Goal: Task Accomplishment & Management: Use online tool/utility

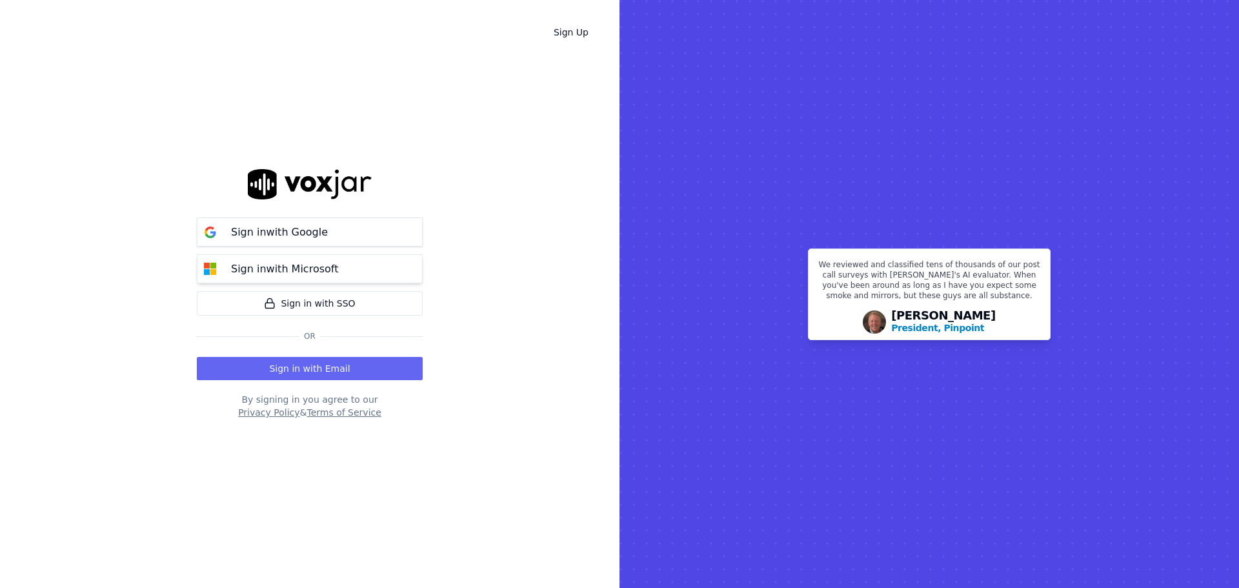
drag, startPoint x: 388, startPoint y: 362, endPoint x: 377, endPoint y: 256, distance: 106.4
click at [387, 295] on div "Sign in with Google Sign in with Microsoft Sign in with SSO Or Sign in with Ema…" at bounding box center [310, 294] width 226 height 546
click at [372, 224] on button "Sign in with Google" at bounding box center [310, 231] width 226 height 29
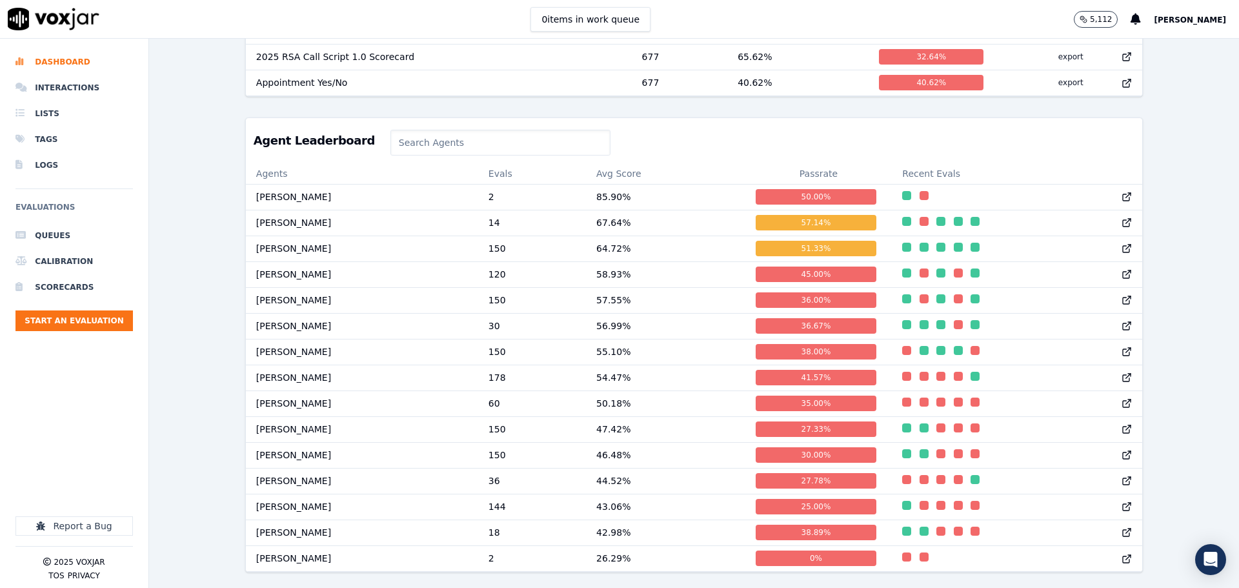
scroll to position [592, 0]
click at [432, 130] on input at bounding box center [500, 143] width 220 height 26
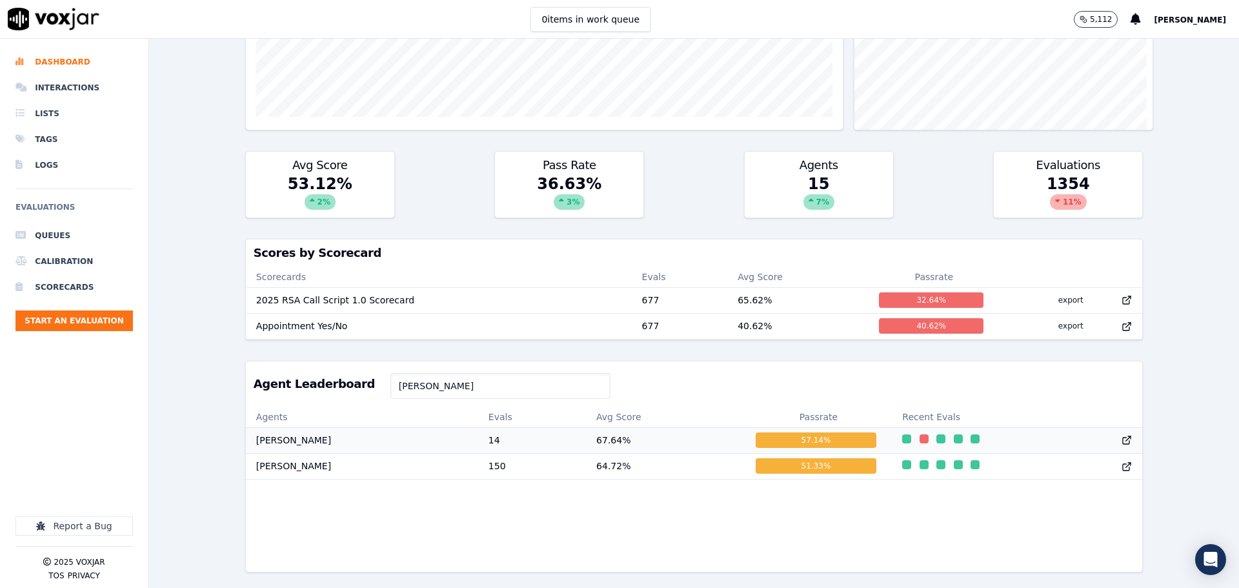
type input "steve"
click at [354, 427] on td "[PERSON_NAME]" at bounding box center [362, 440] width 232 height 26
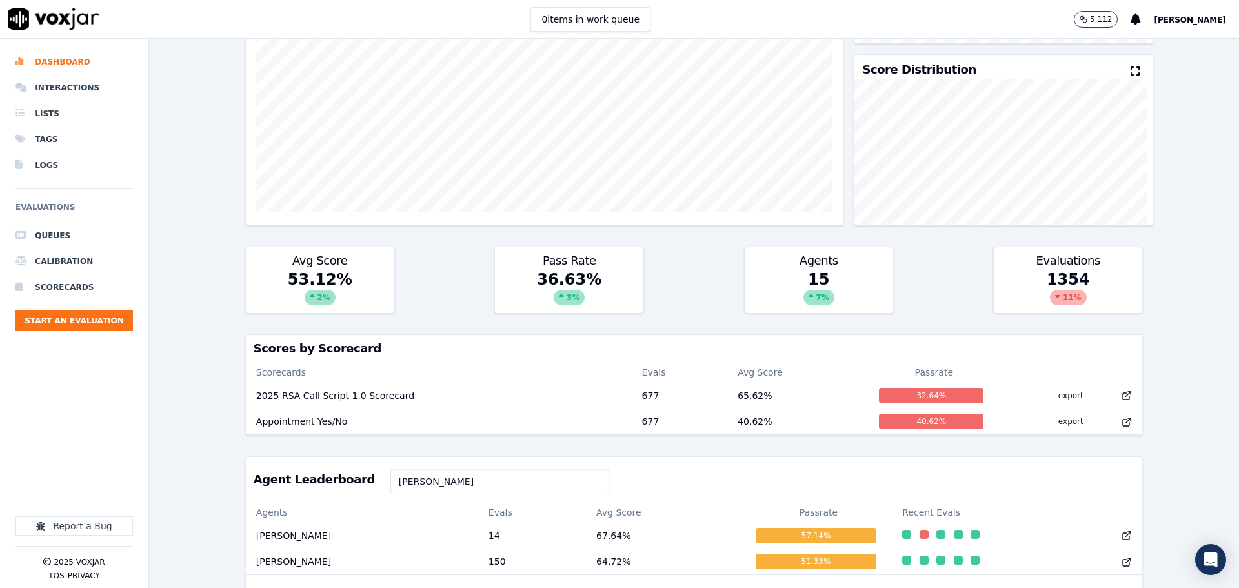
scroll to position [210, 0]
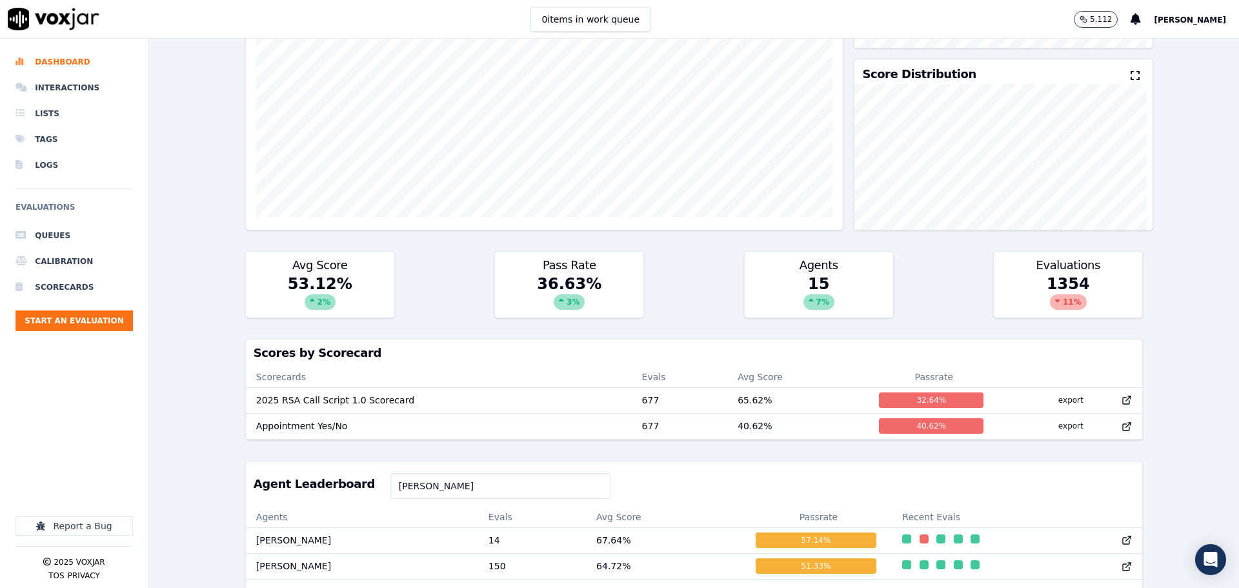
click at [411, 492] on input "steve" at bounding box center [500, 486] width 220 height 26
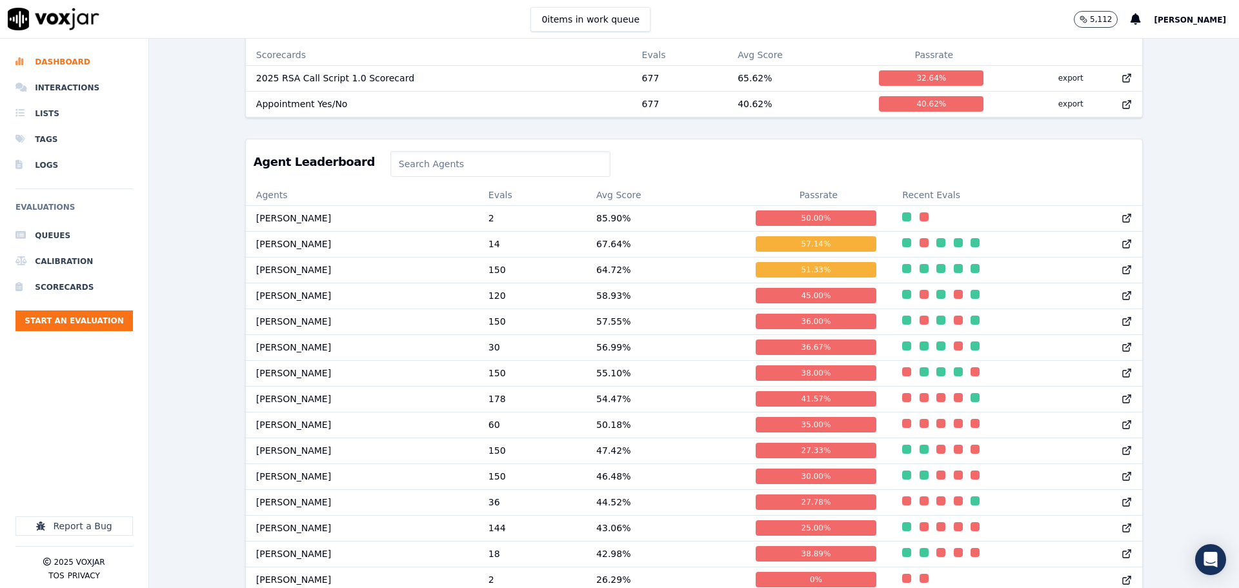
scroll to position [527, 0]
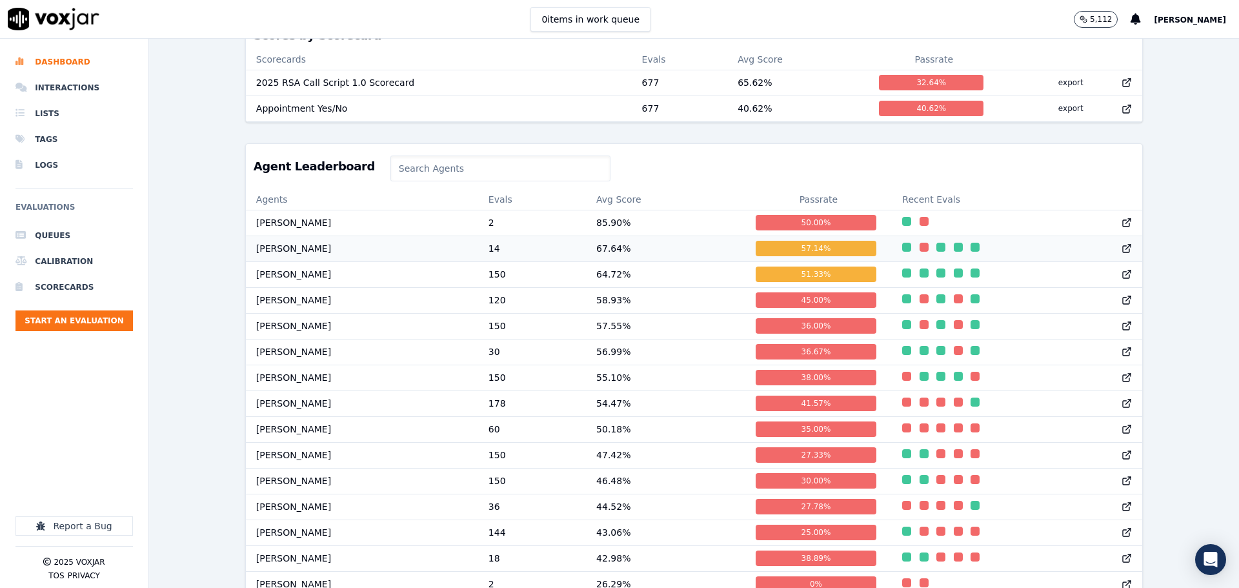
click at [623, 261] on td "67.64 %" at bounding box center [665, 248] width 159 height 26
click at [417, 281] on td "[PERSON_NAME]" at bounding box center [362, 274] width 232 height 26
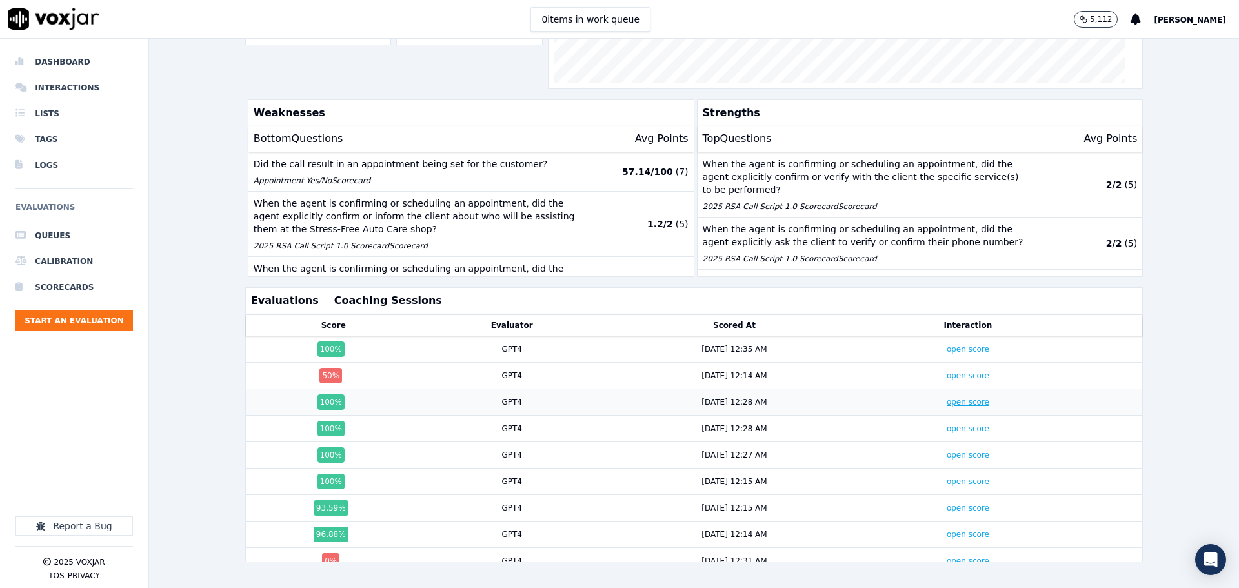
click at [946, 397] on link "open score" at bounding box center [967, 401] width 43 height 9
click at [955, 397] on link "open score" at bounding box center [967, 401] width 43 height 9
click at [956, 344] on link "open score" at bounding box center [967, 348] width 43 height 9
click at [946, 450] on link "open score" at bounding box center [967, 454] width 43 height 9
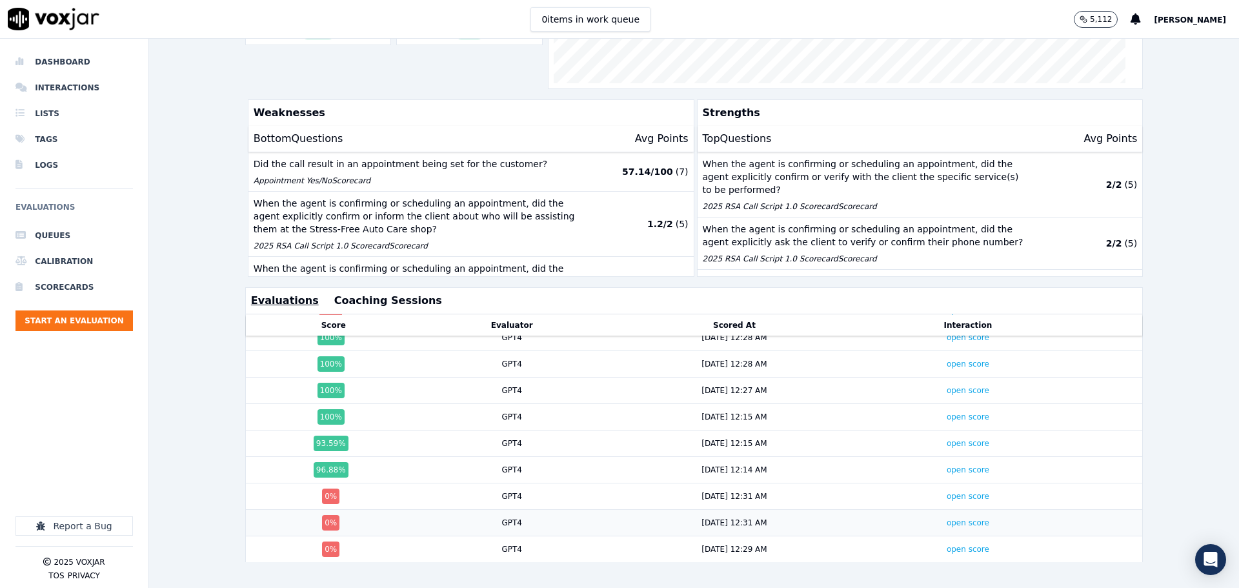
scroll to position [86, 0]
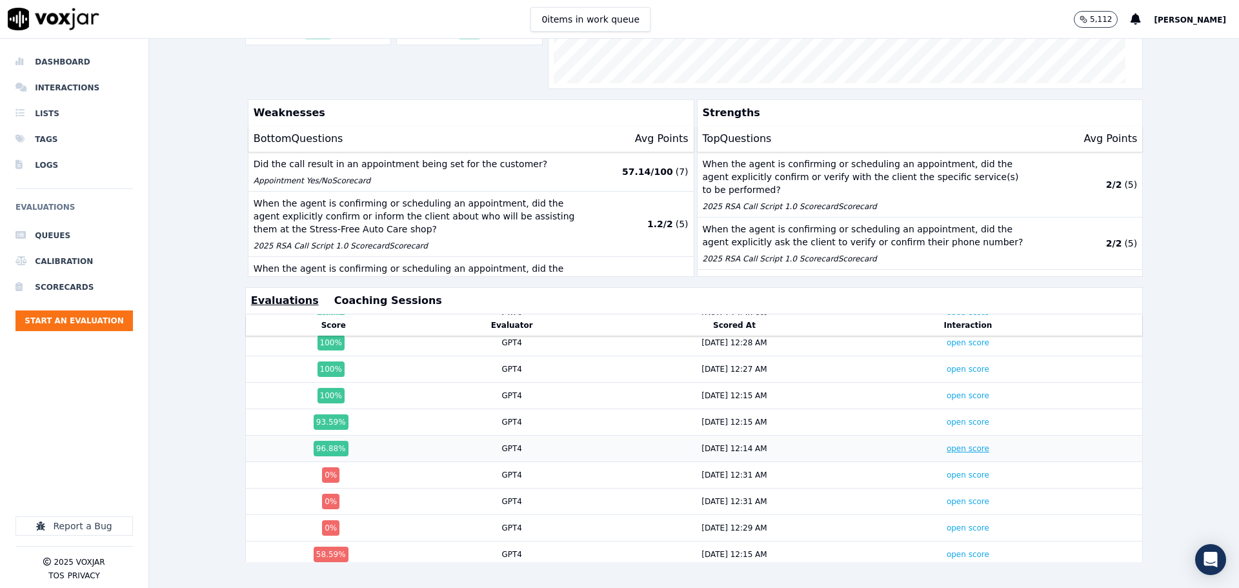
click at [956, 444] on link "open score" at bounding box center [967, 448] width 43 height 9
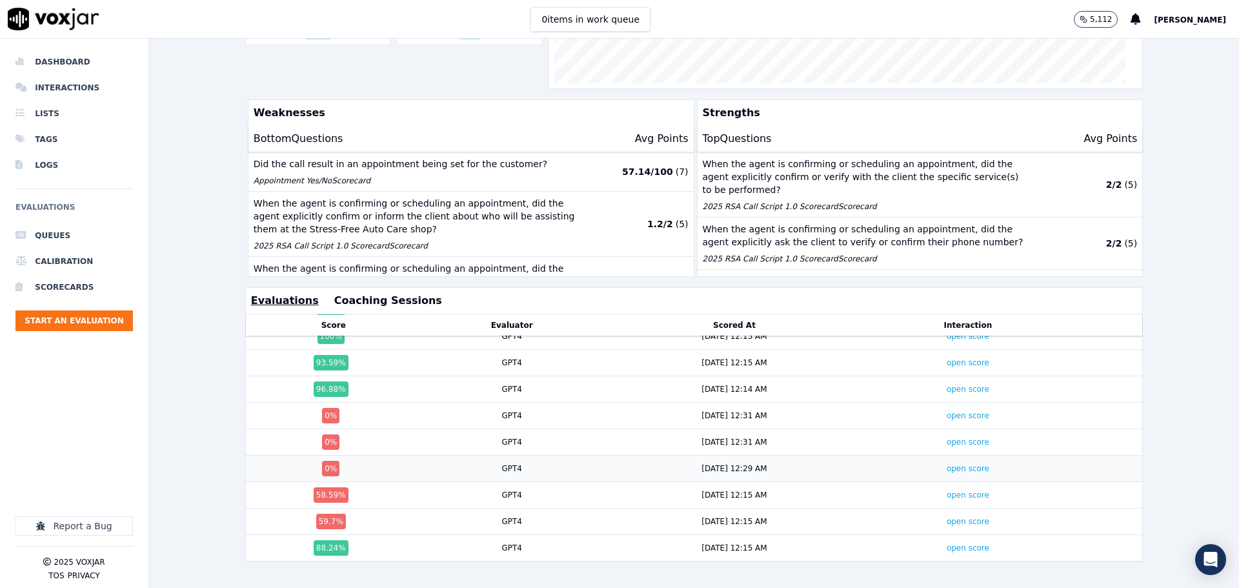
scroll to position [155, 0]
click at [946, 543] on link "open score" at bounding box center [967, 547] width 43 height 9
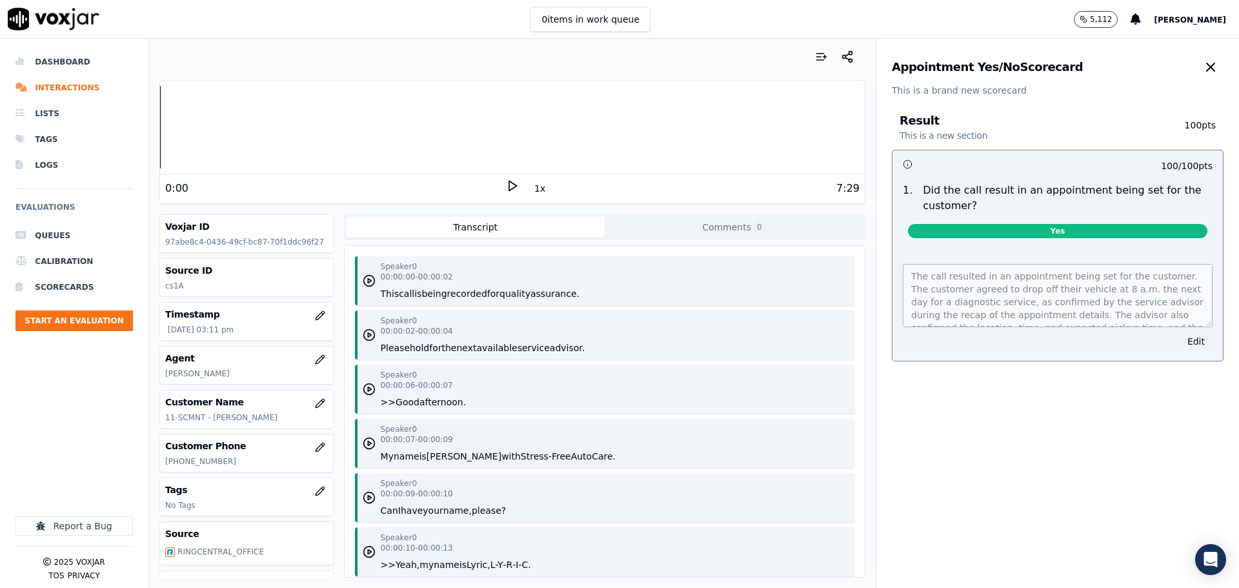
click at [506, 185] on icon at bounding box center [512, 185] width 13 height 13
click at [1064, 134] on h3 "Result This is a new section" at bounding box center [1030, 128] width 263 height 27
click at [509, 190] on rect at bounding box center [510, 185] width 2 height 8
click at [506, 181] on icon at bounding box center [512, 185] width 13 height 13
click at [1104, 401] on div "Result This is a new section 100 pts 100 / 100 pts 1 . Did the call result in a…" at bounding box center [1057, 252] width 363 height 311
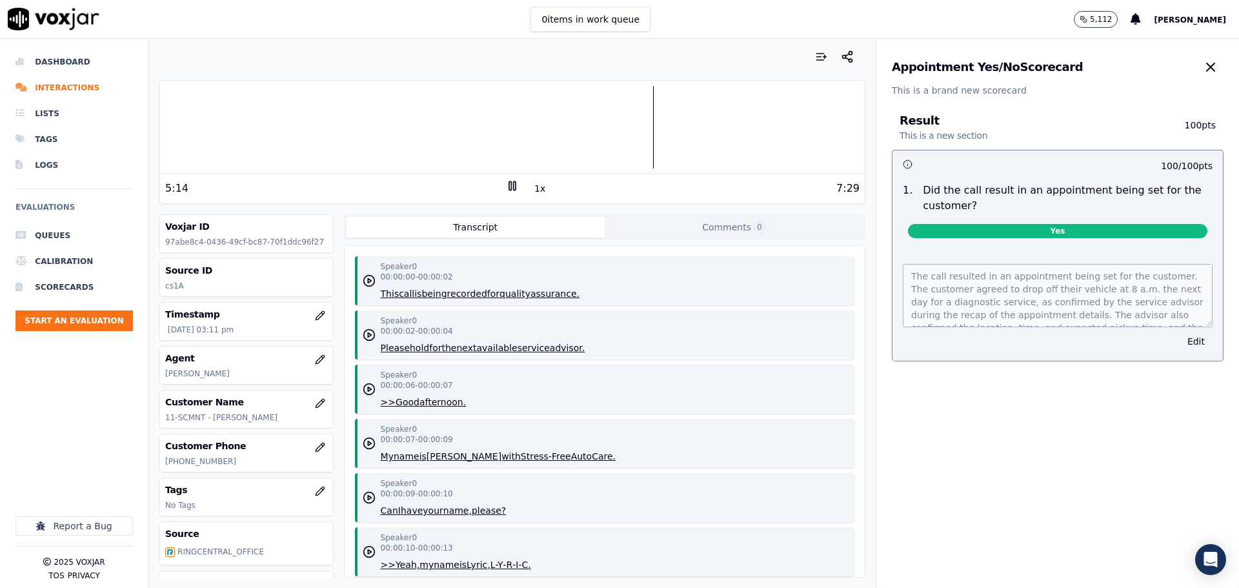
click at [128, 377] on div "Dashboard Interactions Lists Tags Logs Evaluations Queues Calibration Scorecard…" at bounding box center [73, 239] width 117 height 380
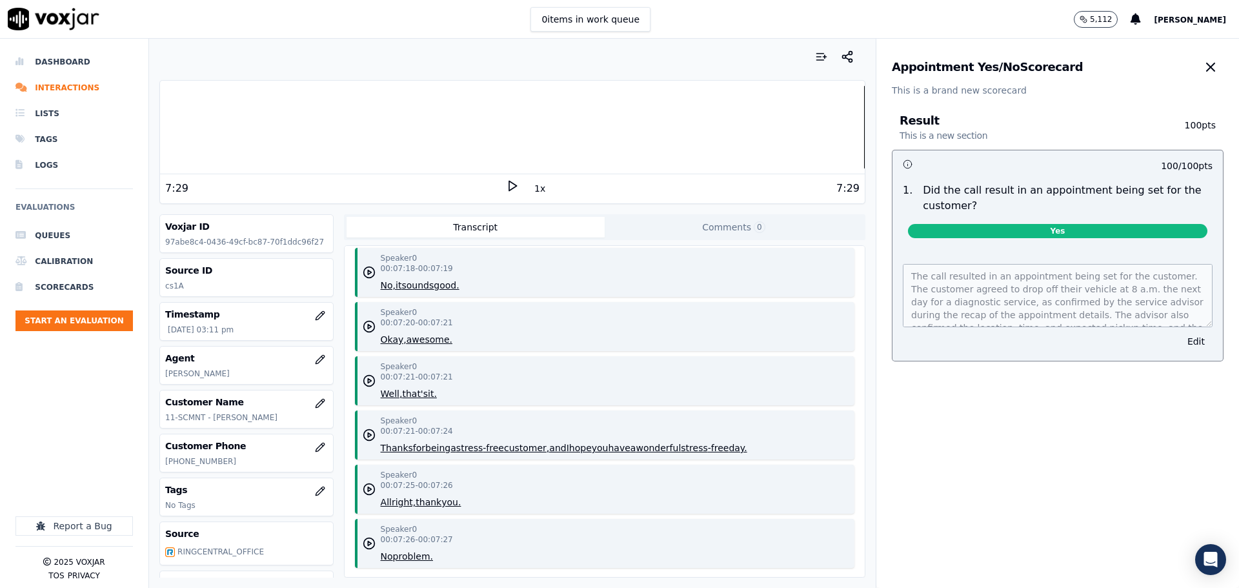
scroll to position [6592, 0]
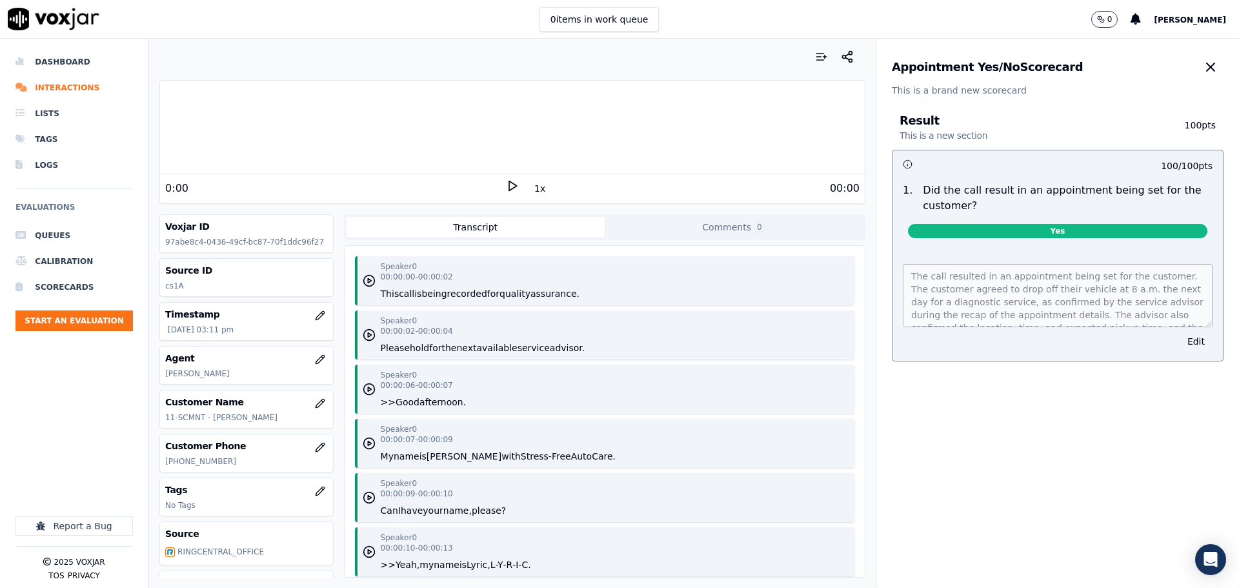
click at [498, 181] on div "0:00" at bounding box center [335, 188] width 341 height 15
click at [509, 188] on polygon at bounding box center [513, 186] width 8 height 10
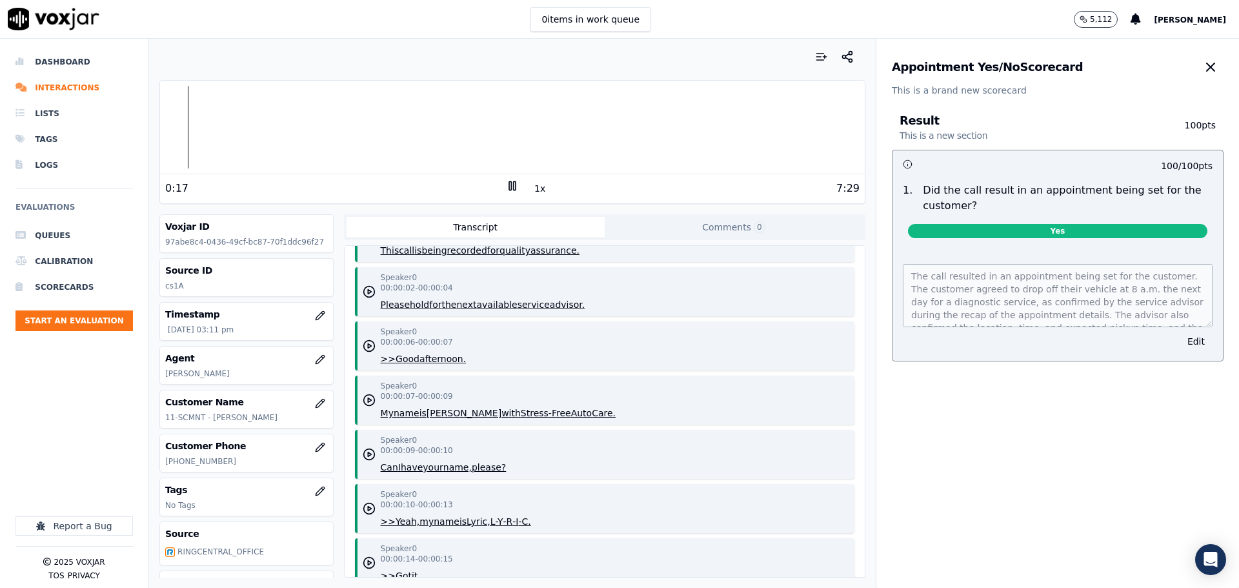
scroll to position [65, 0]
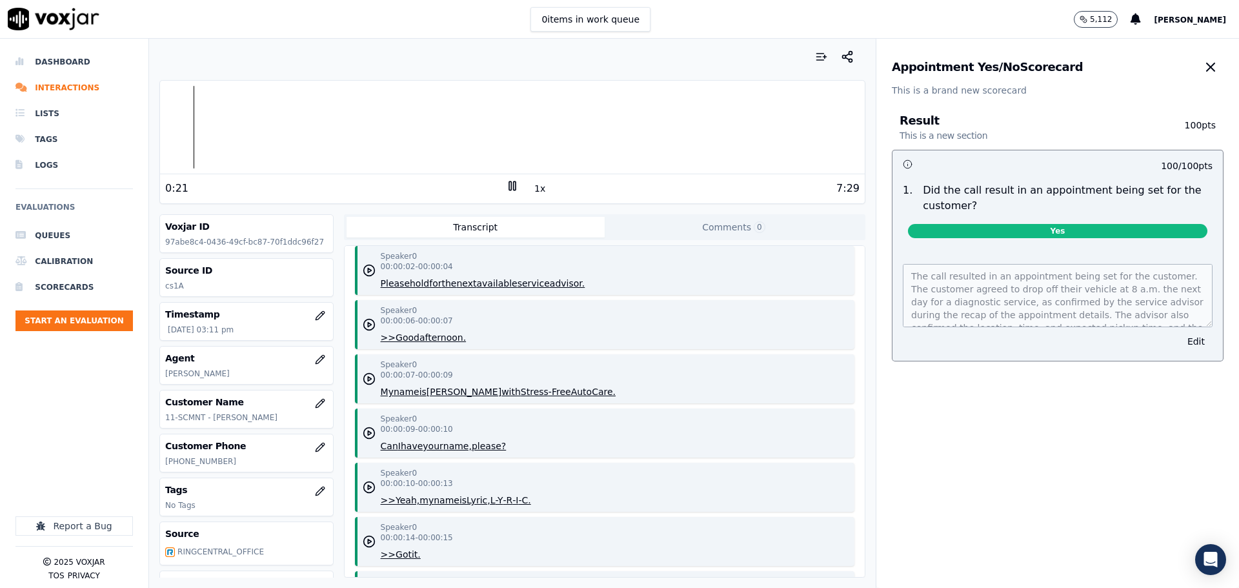
drag, startPoint x: 511, startPoint y: 188, endPoint x: 478, endPoint y: 176, distance: 34.9
click at [511, 188] on icon at bounding box center [512, 185] width 13 height 13
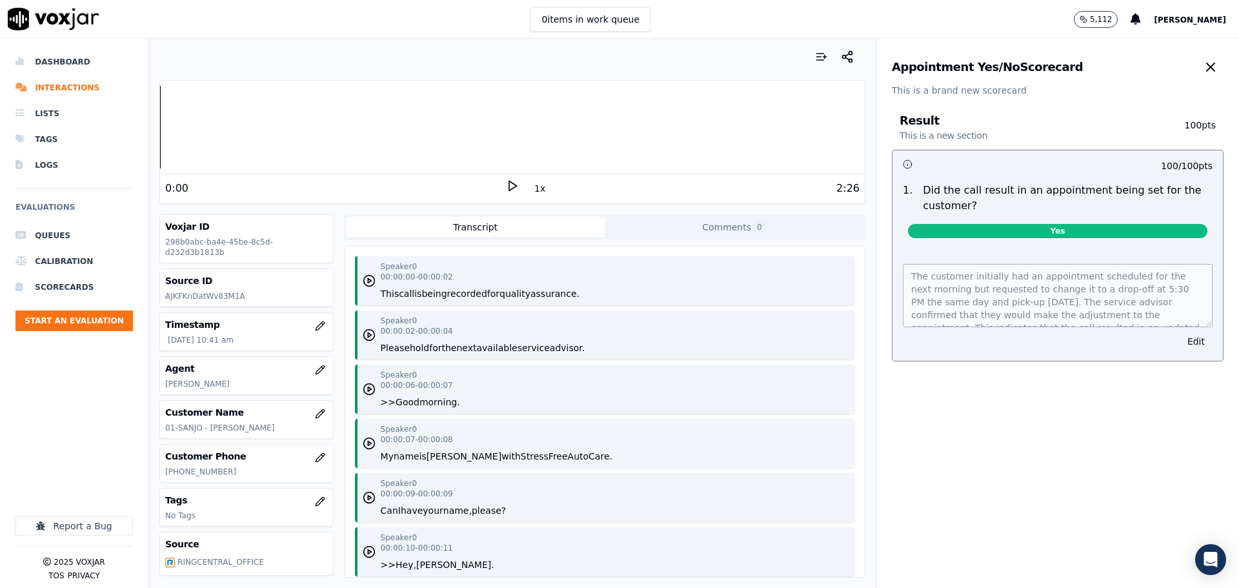
click at [509, 191] on polygon at bounding box center [513, 186] width 8 height 10
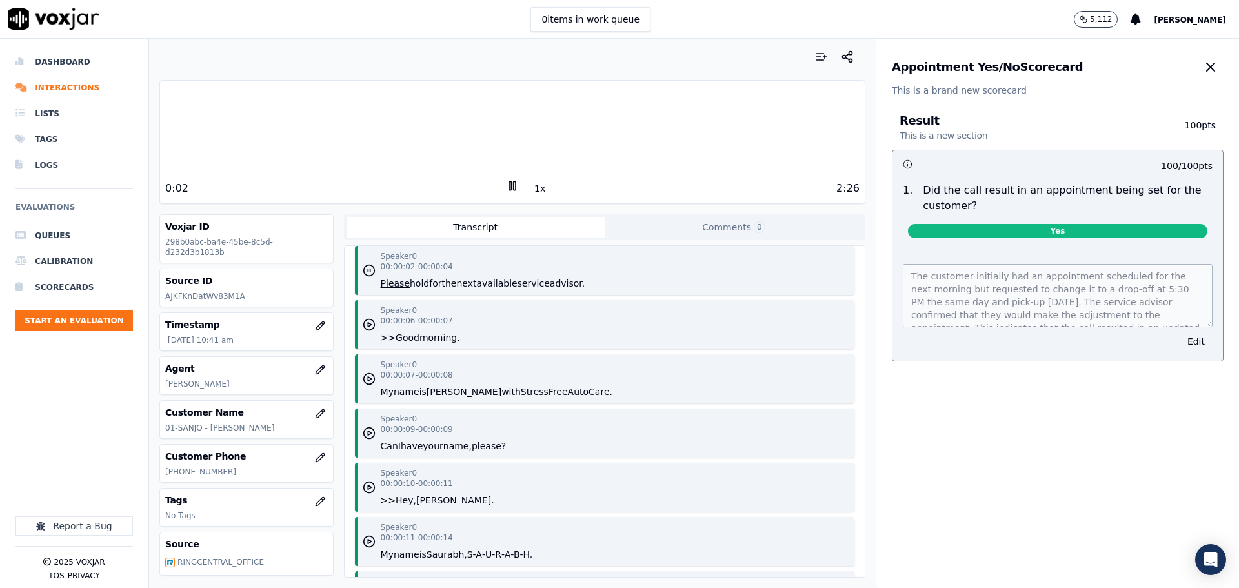
scroll to position [86, 0]
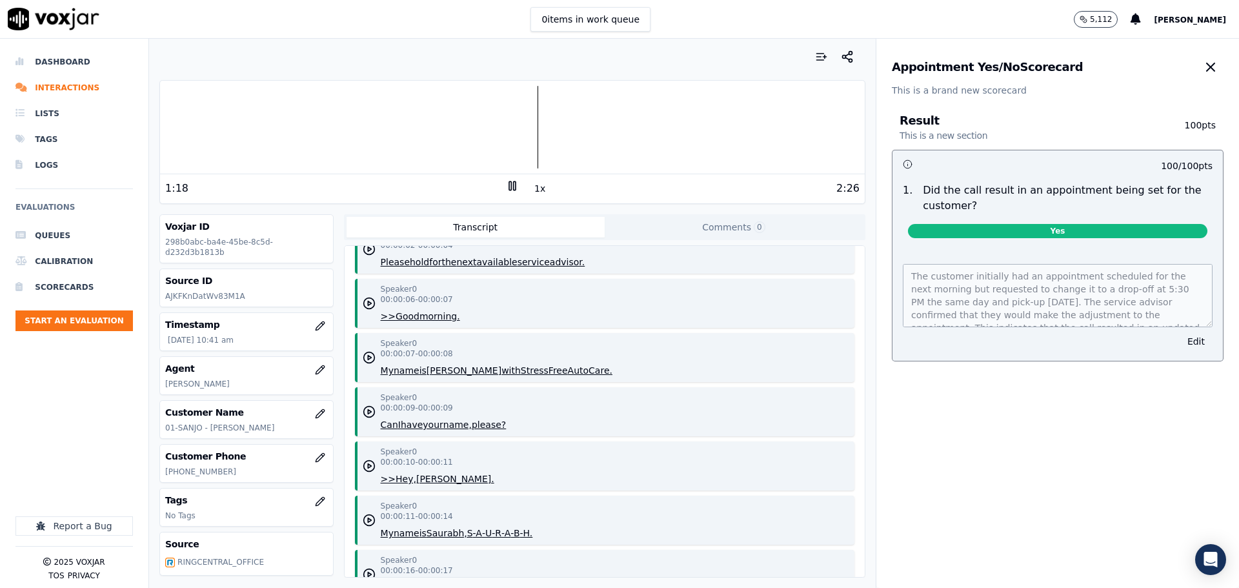
click at [81, 394] on div "Dashboard Interactions Lists Tags Logs Evaluations Queues Calibration Scorecard…" at bounding box center [73, 239] width 117 height 380
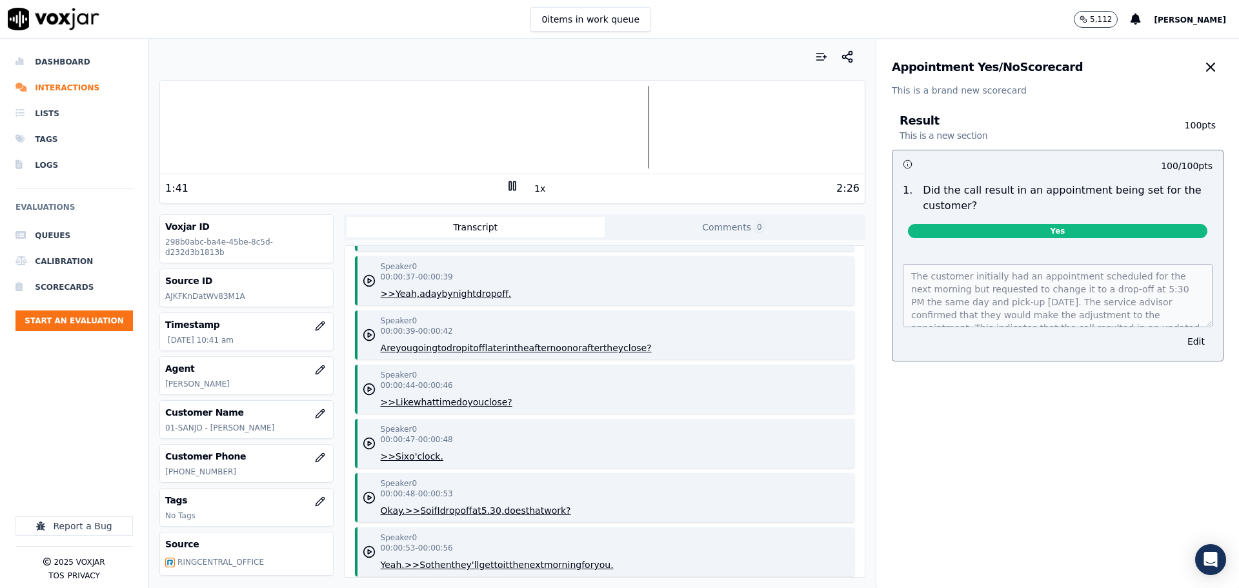
scroll to position [767, 0]
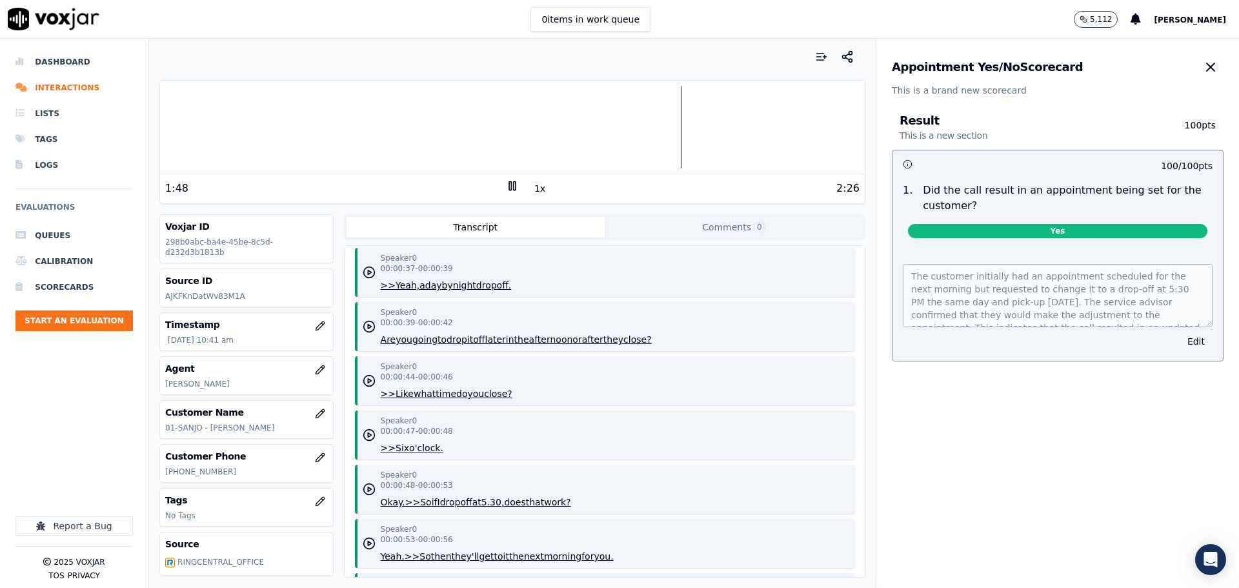
click at [506, 188] on icon at bounding box center [512, 185] width 13 height 13
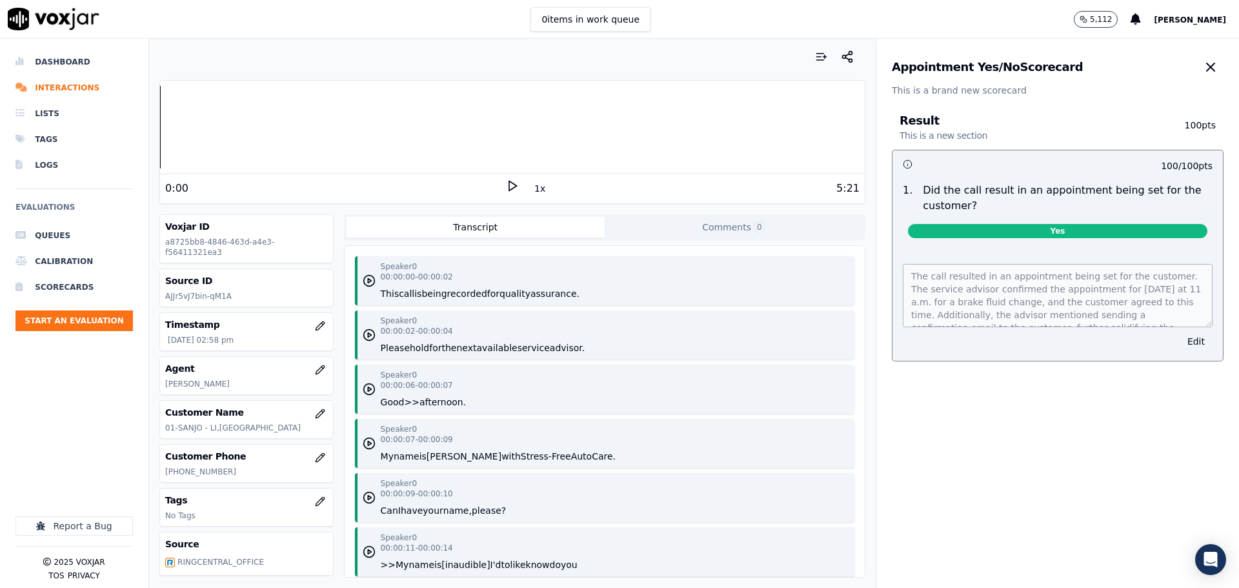
click at [506, 190] on icon at bounding box center [512, 185] width 13 height 13
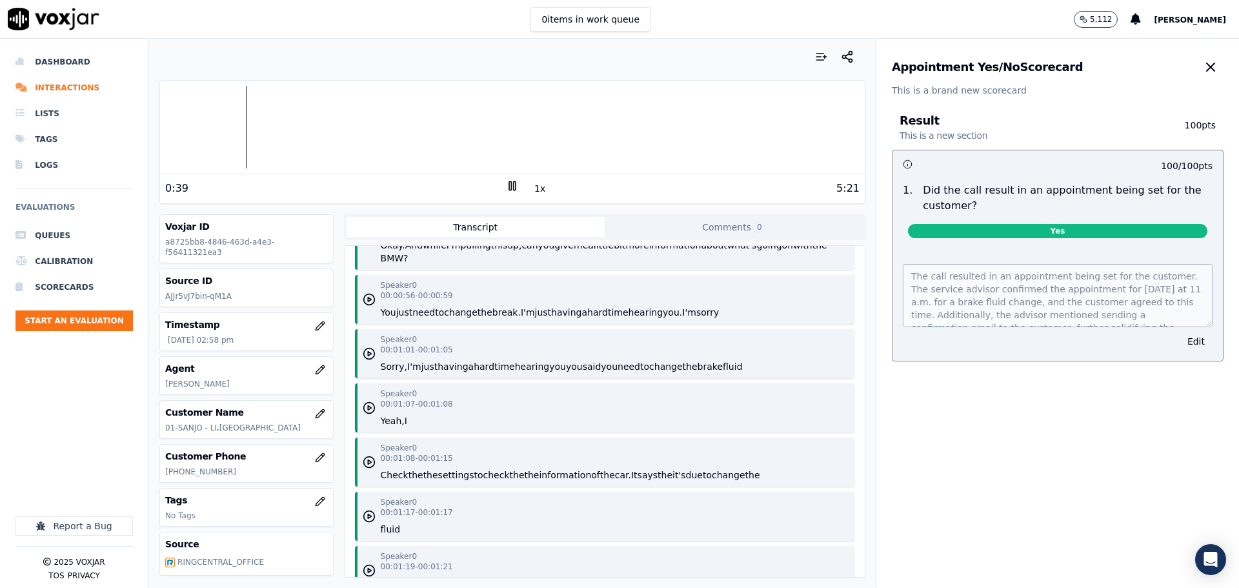
scroll to position [881, 0]
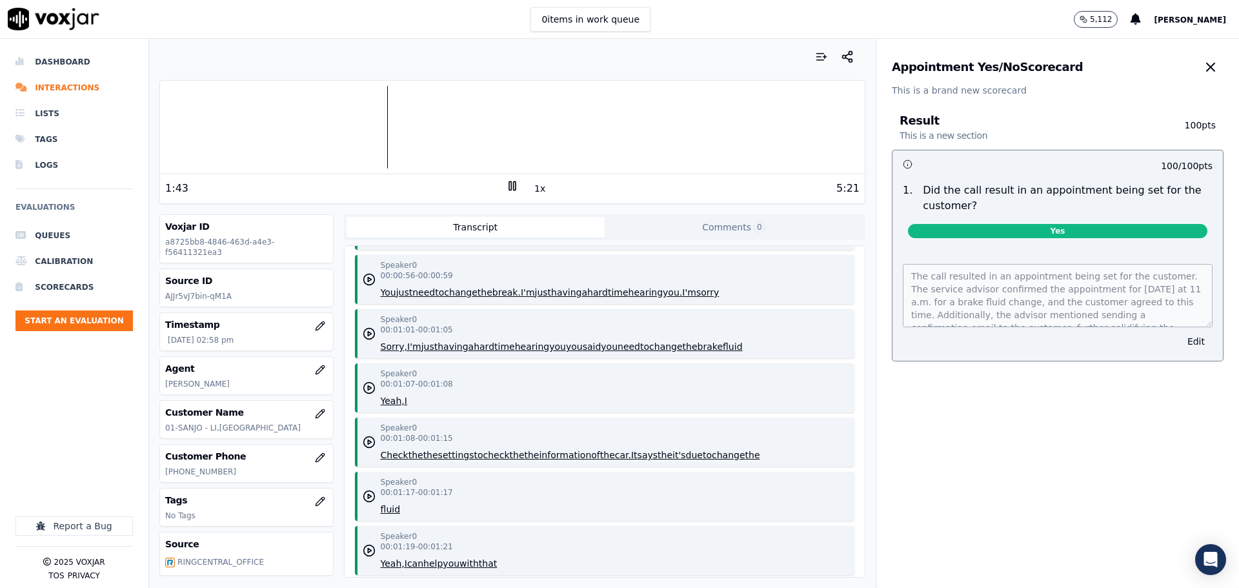
click at [46, 403] on div "Dashboard Interactions Lists Tags Logs Evaluations Queues Calibration Scorecard…" at bounding box center [73, 239] width 117 height 380
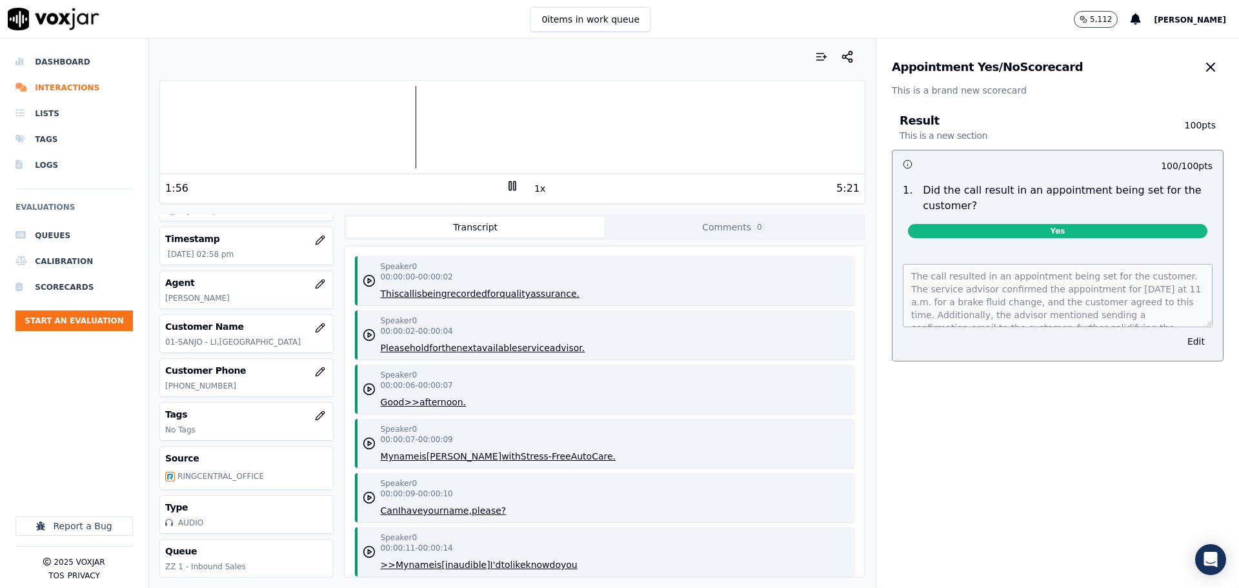
scroll to position [0, 0]
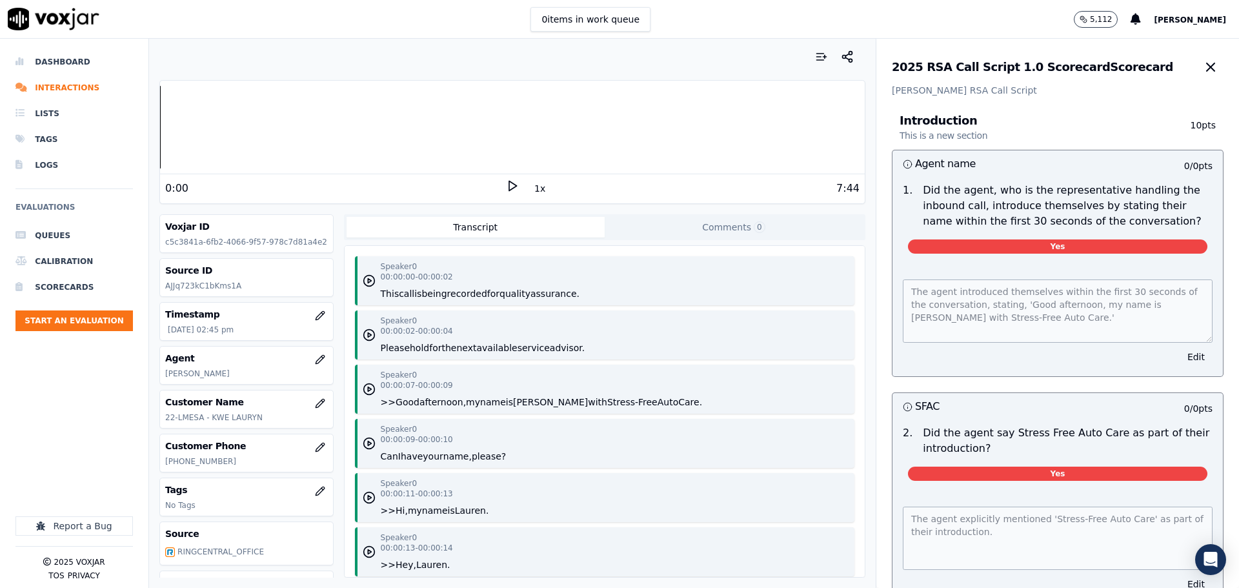
click at [506, 185] on icon at bounding box center [512, 185] width 13 height 13
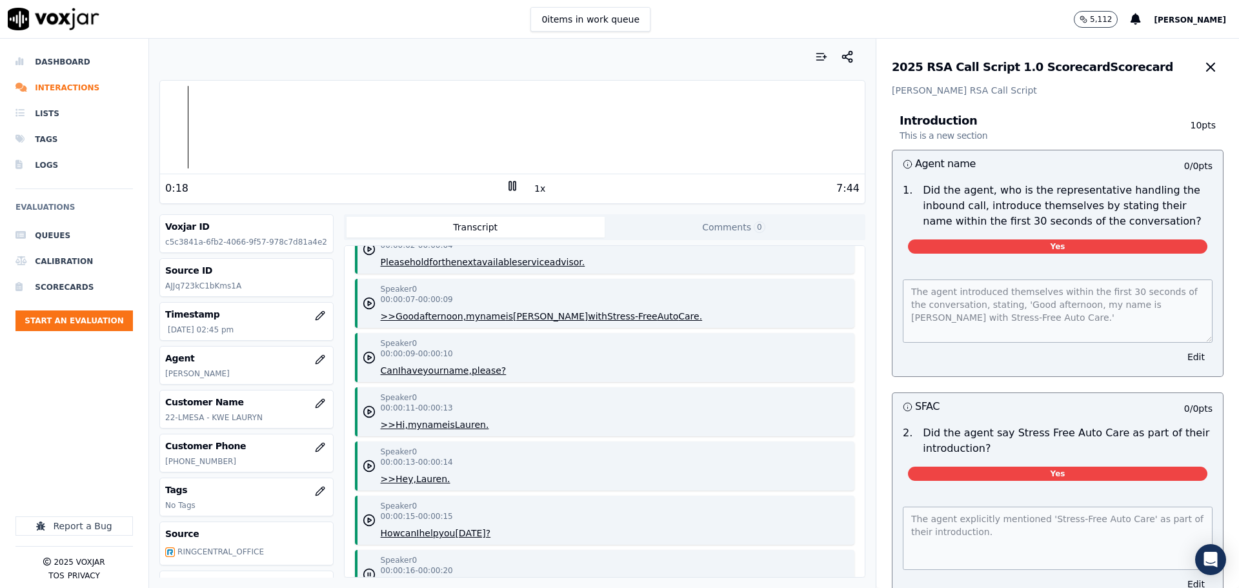
scroll to position [108, 0]
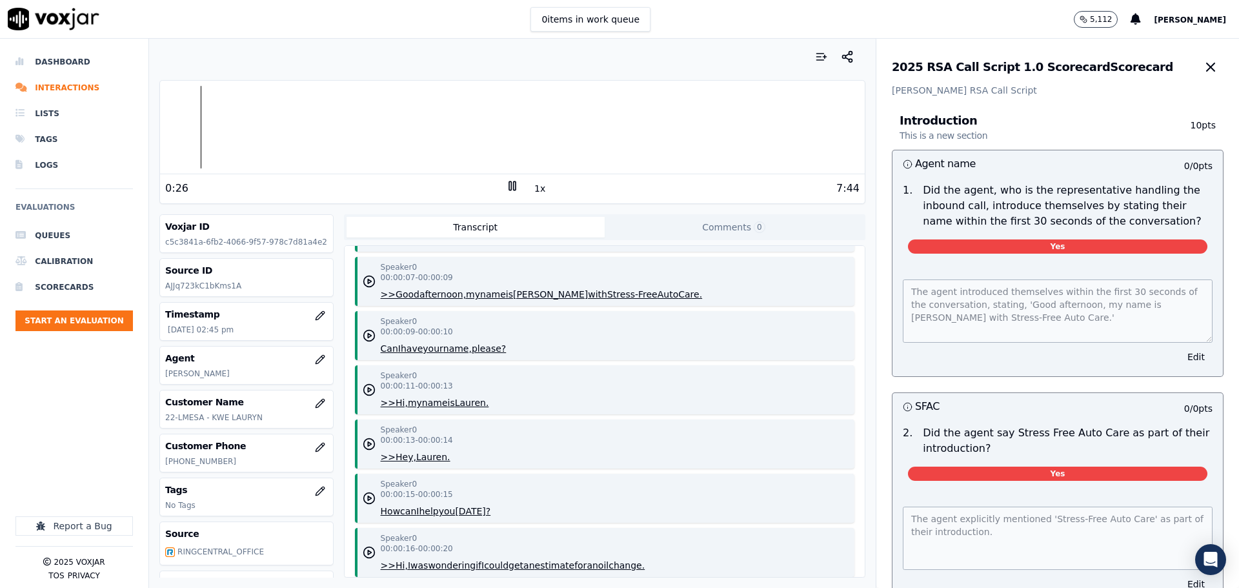
click at [85, 358] on div "Dashboard Interactions Lists Tags Logs Evaluations Queues Calibration Scorecard…" at bounding box center [73, 239] width 117 height 380
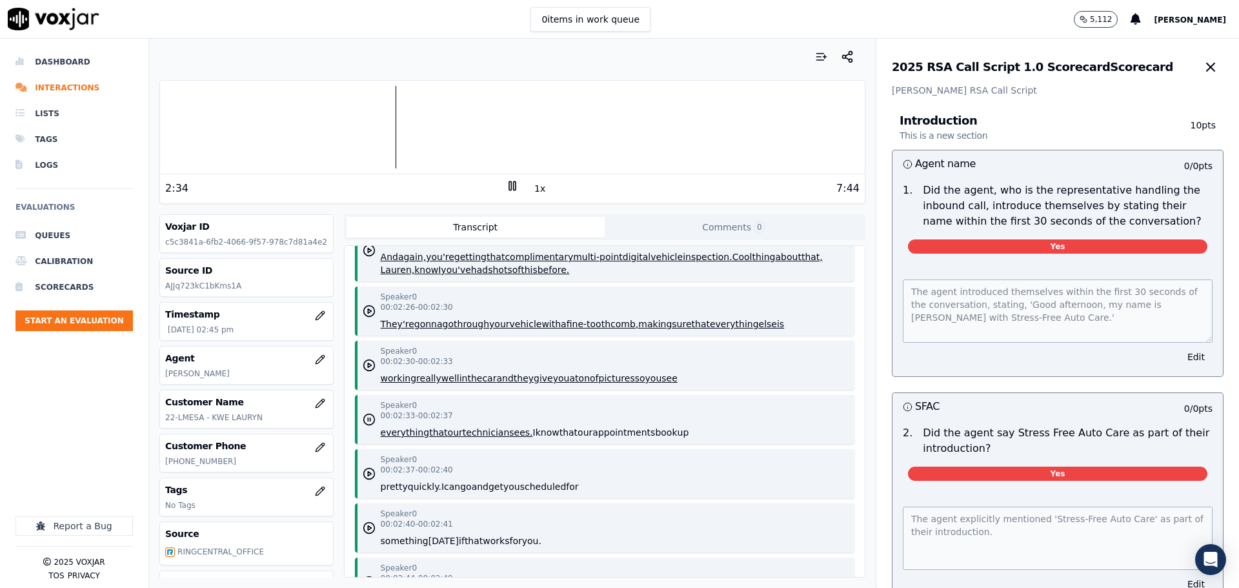
scroll to position [2300, 0]
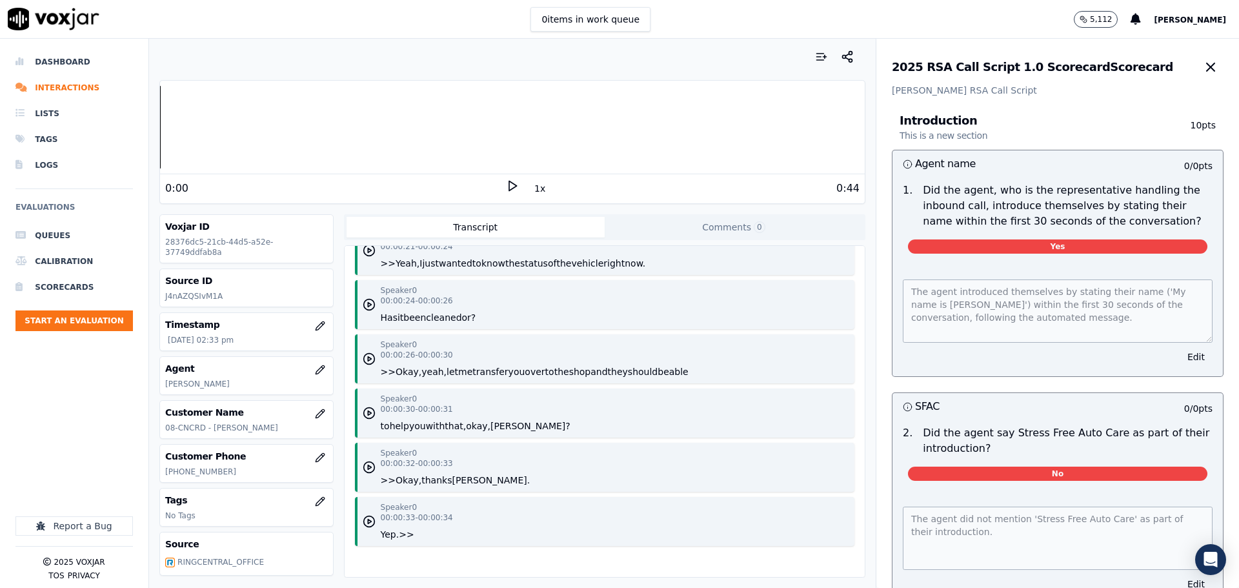
scroll to position [503, 0]
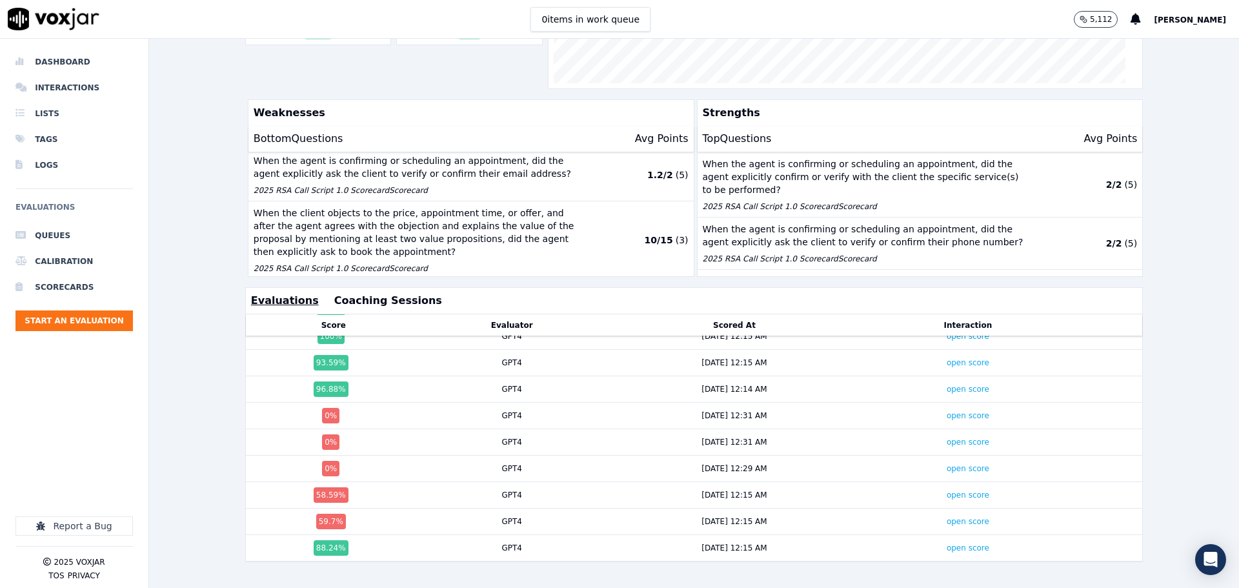
scroll to position [155, 0]
click at [943, 482] on td "open score" at bounding box center [967, 495] width 203 height 26
click at [946, 490] on link "open score" at bounding box center [967, 494] width 43 height 9
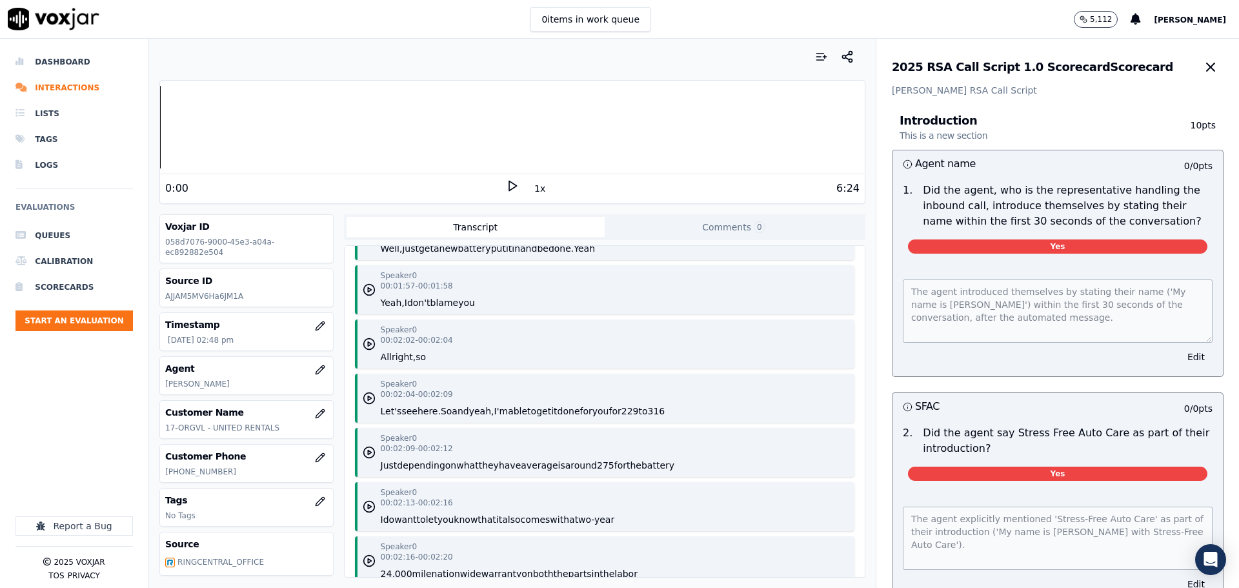
scroll to position [2329, 0]
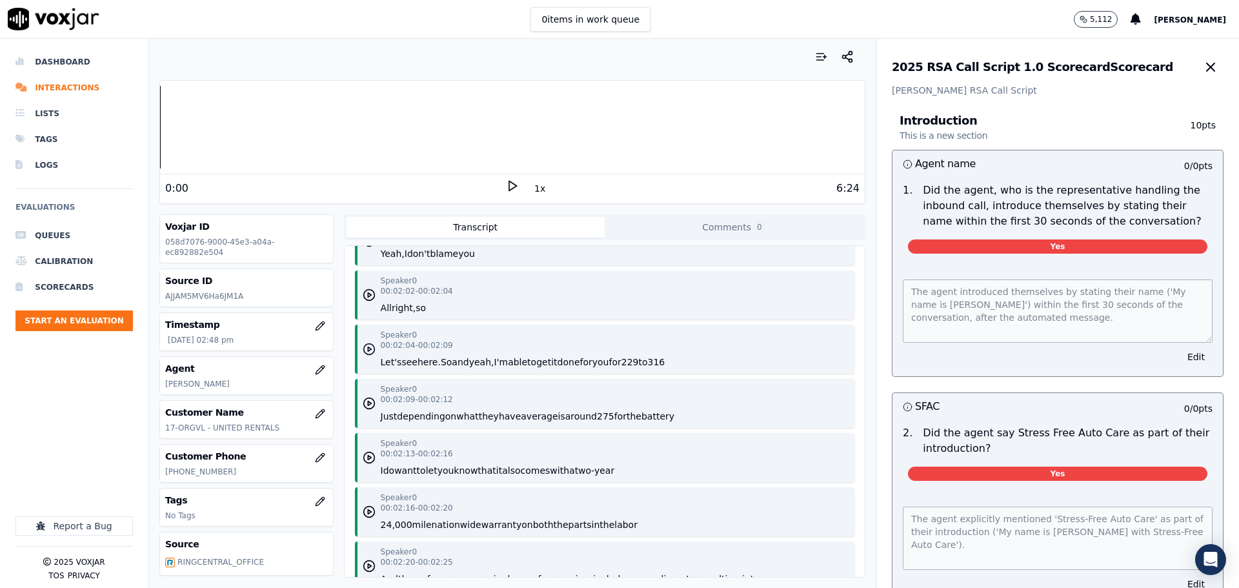
click at [369, 355] on icon "button" at bounding box center [369, 349] width 13 height 13
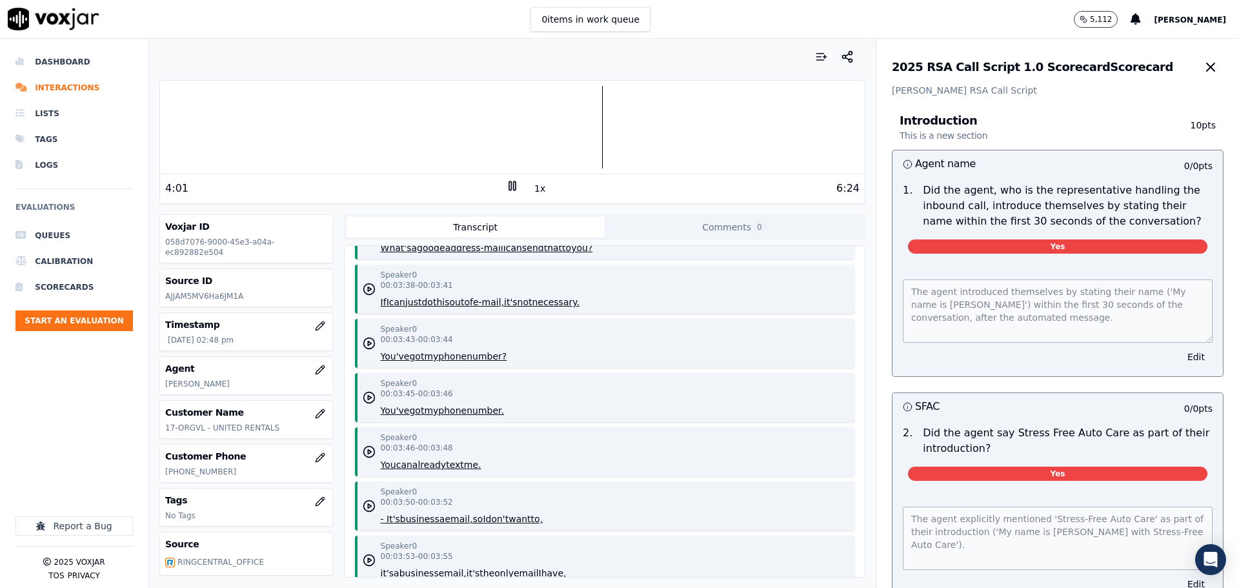
scroll to position [3748, 0]
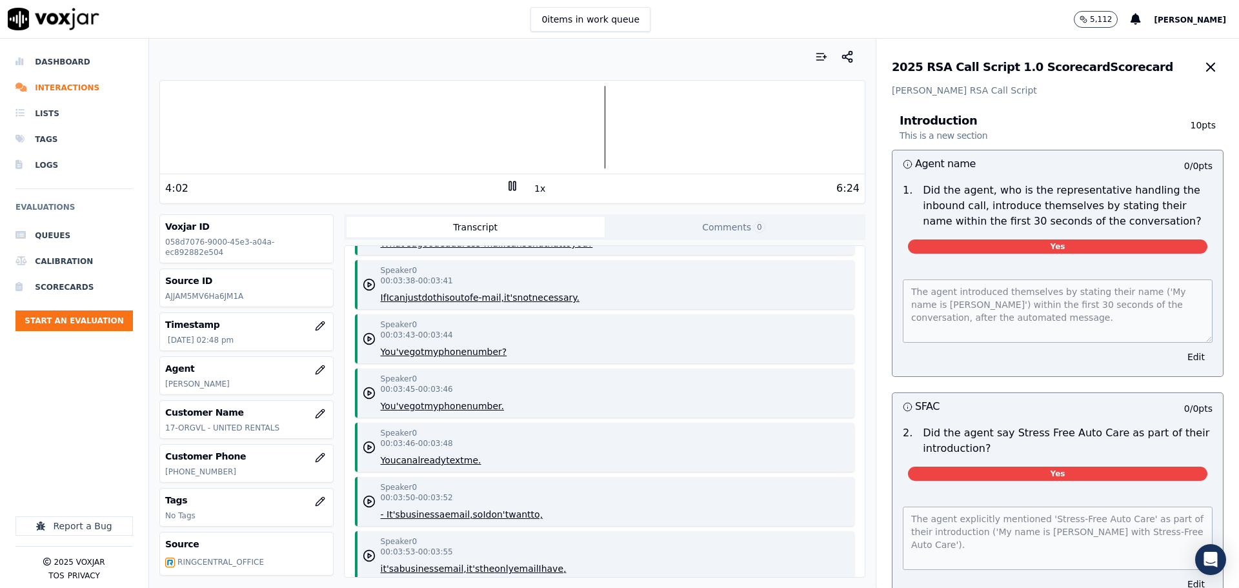
click at [509, 187] on rect at bounding box center [510, 185] width 2 height 8
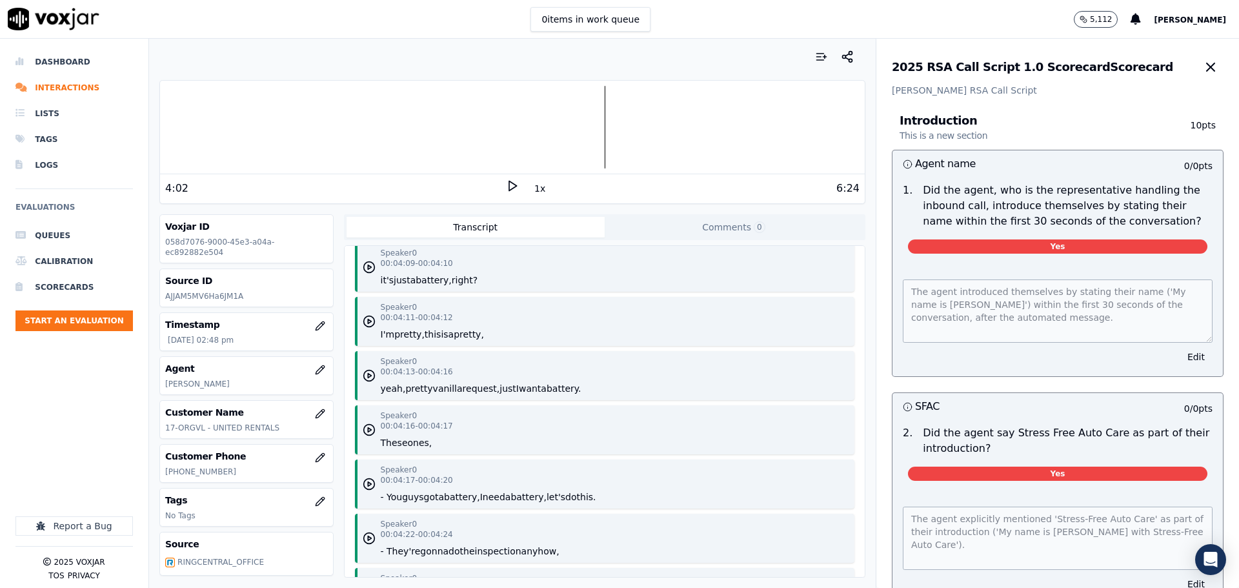
scroll to position [4530, 0]
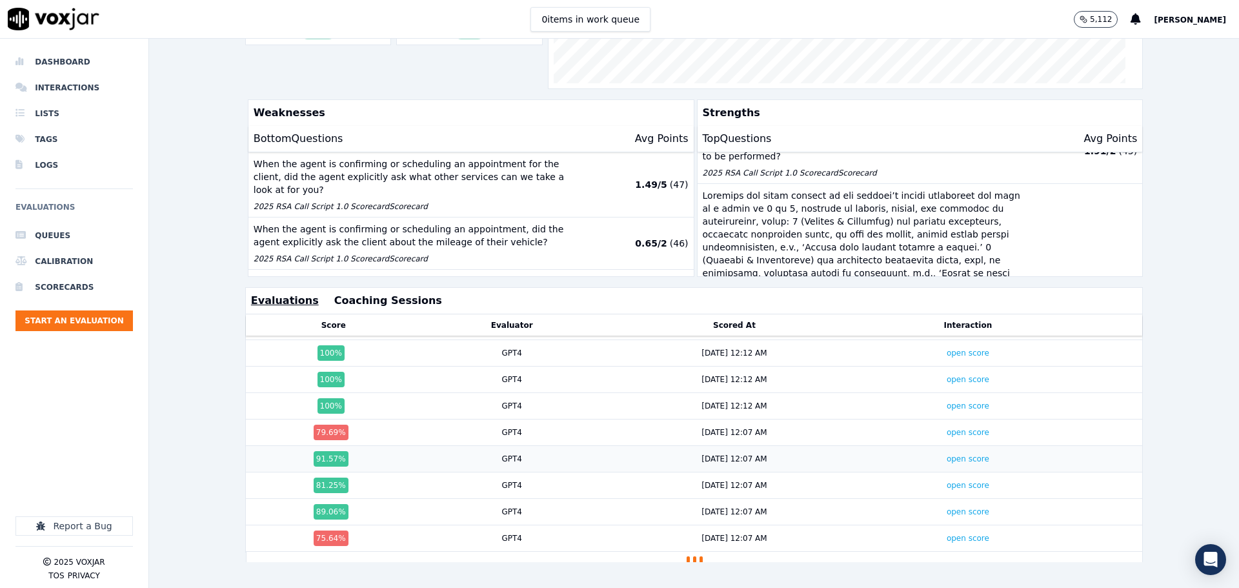
scroll to position [314, 0]
click at [878, 506] on div "open score" at bounding box center [967, 511] width 193 height 10
click at [959, 507] on link "open score" at bounding box center [967, 511] width 43 height 9
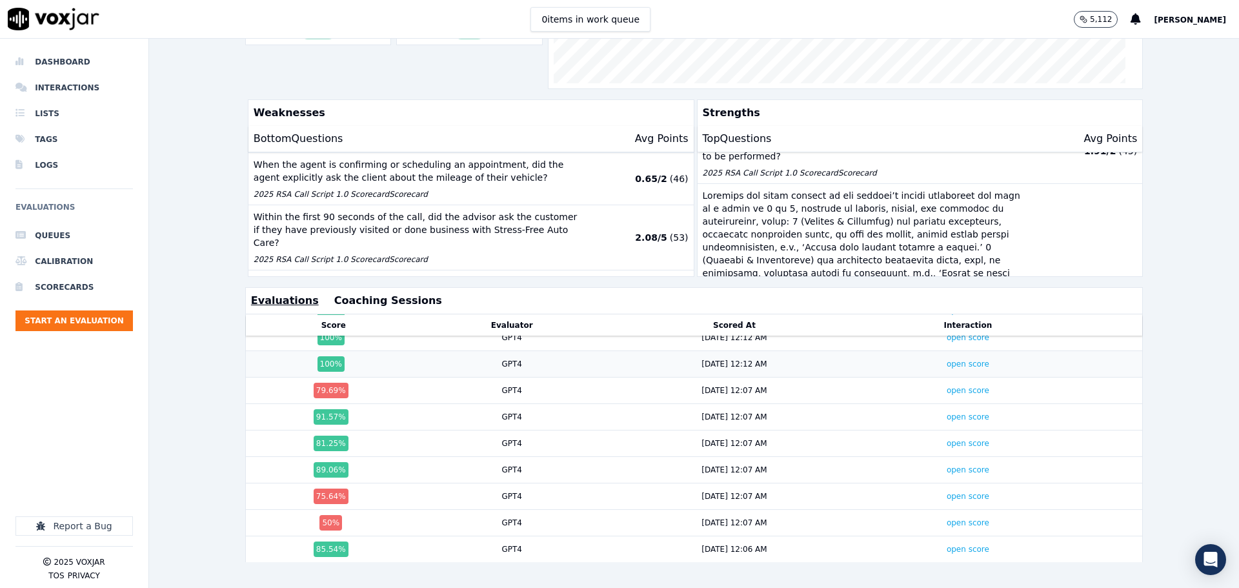
scroll to position [357, 0]
click at [961, 464] on link "open score" at bounding box center [967, 468] width 43 height 9
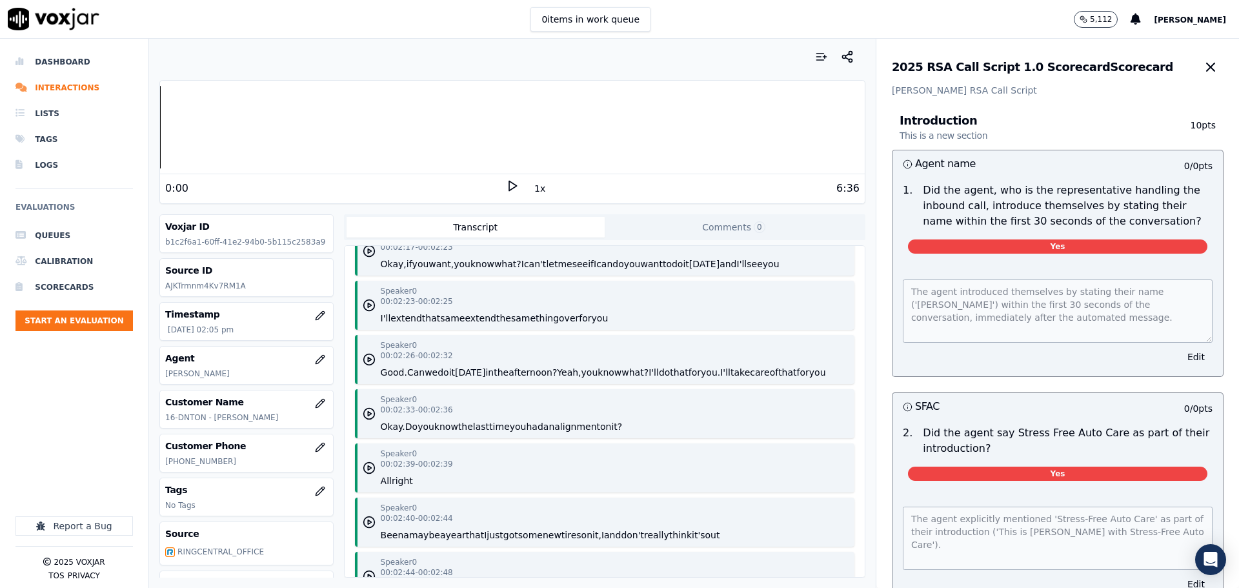
scroll to position [2060, 0]
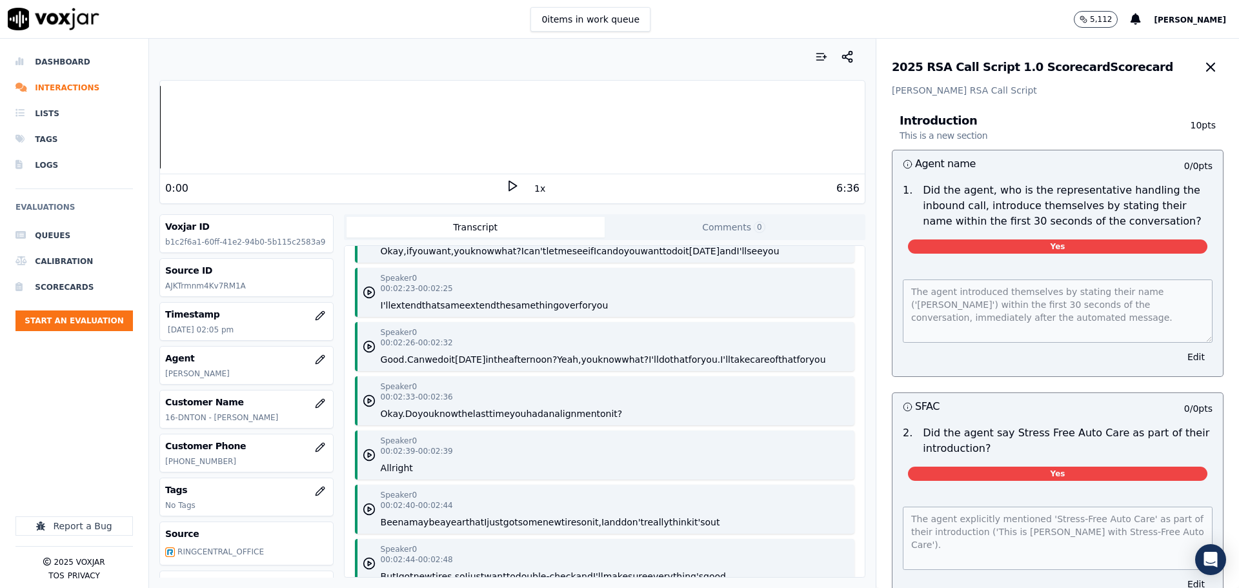
click at [701, 366] on button "for" at bounding box center [694, 359] width 12 height 13
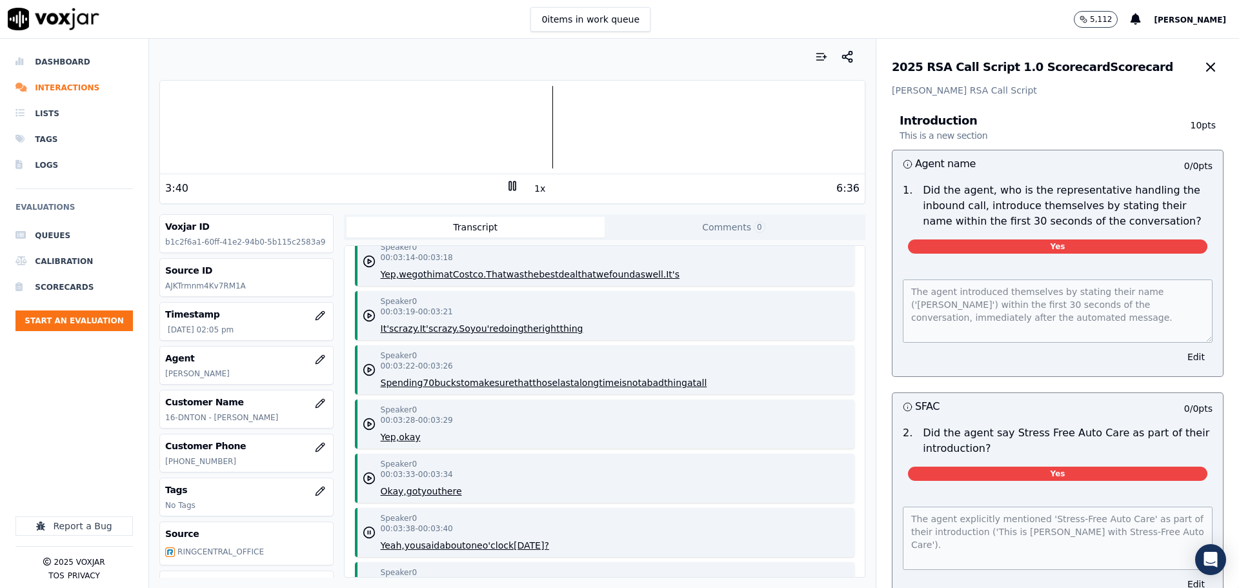
scroll to position [2739, 0]
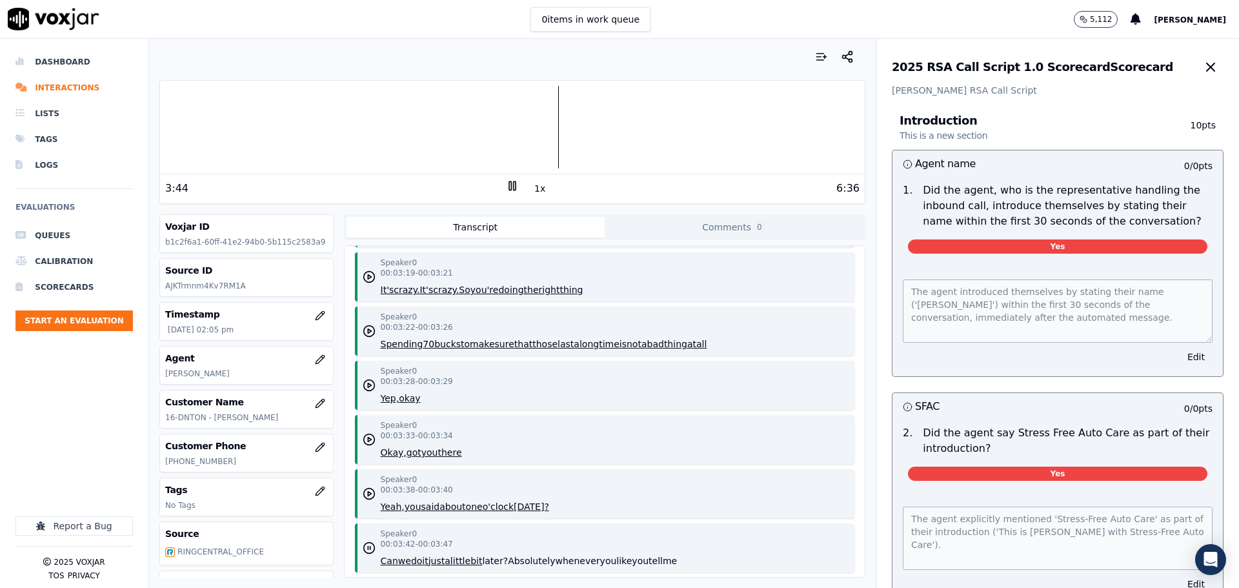
click at [510, 182] on icon at bounding box center [512, 185] width 13 height 13
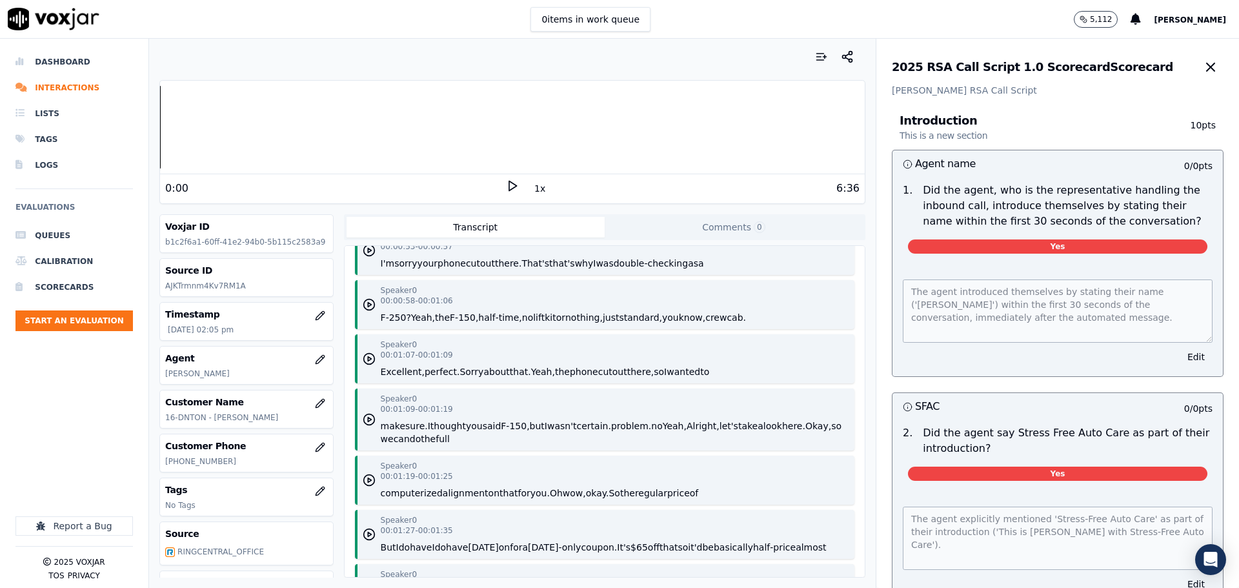
scroll to position [1201, 0]
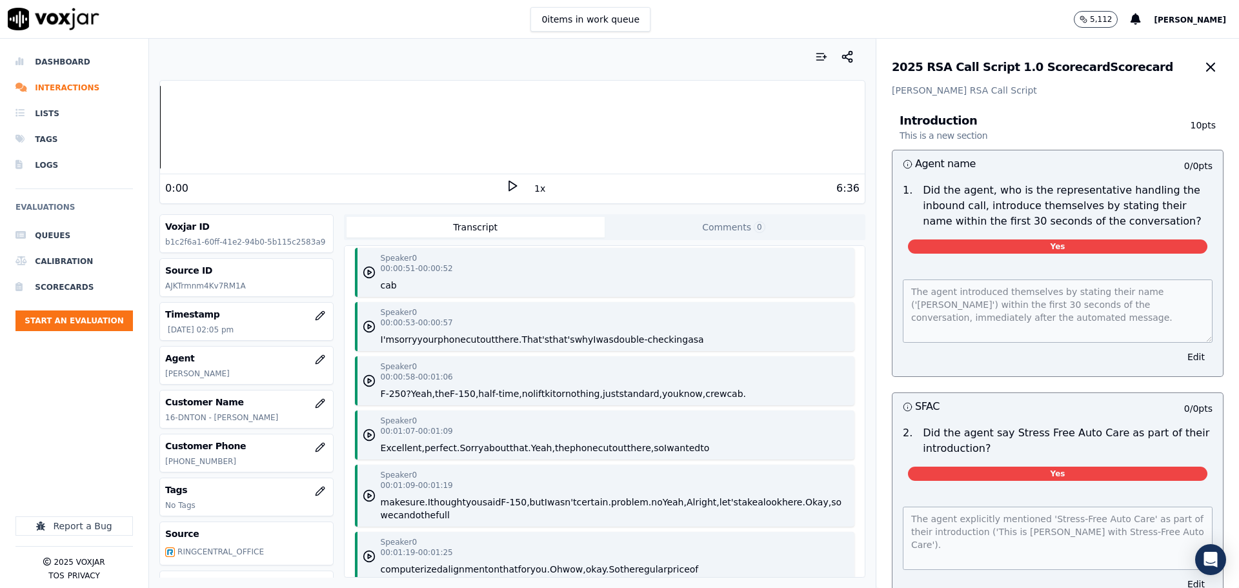
click at [726, 394] on button "cab." at bounding box center [735, 393] width 19 height 13
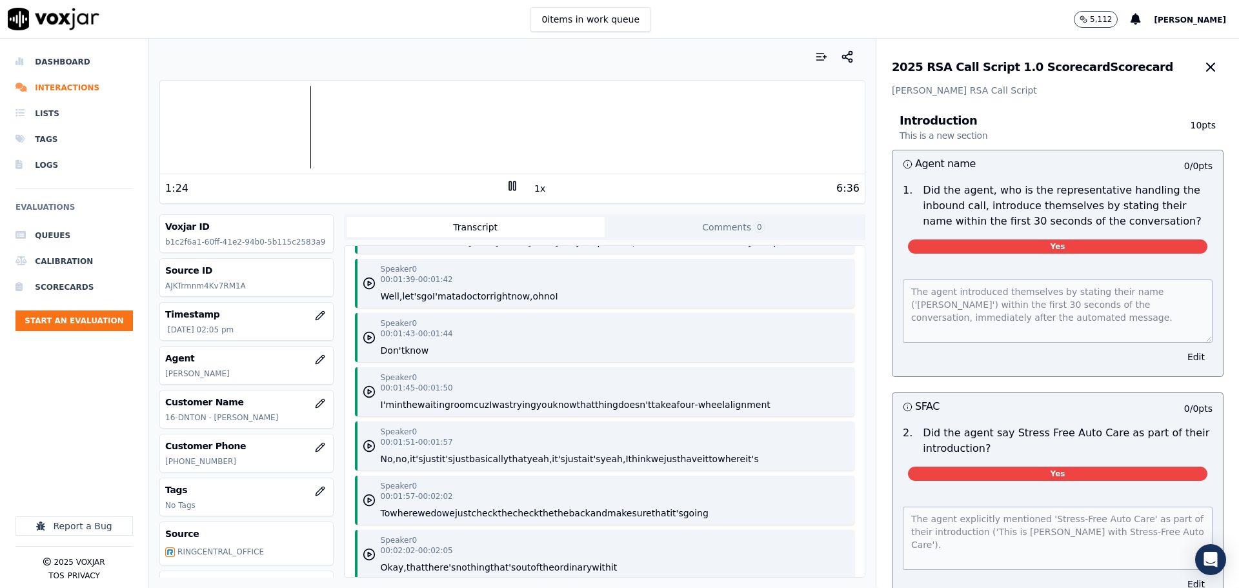
scroll to position [1519, 0]
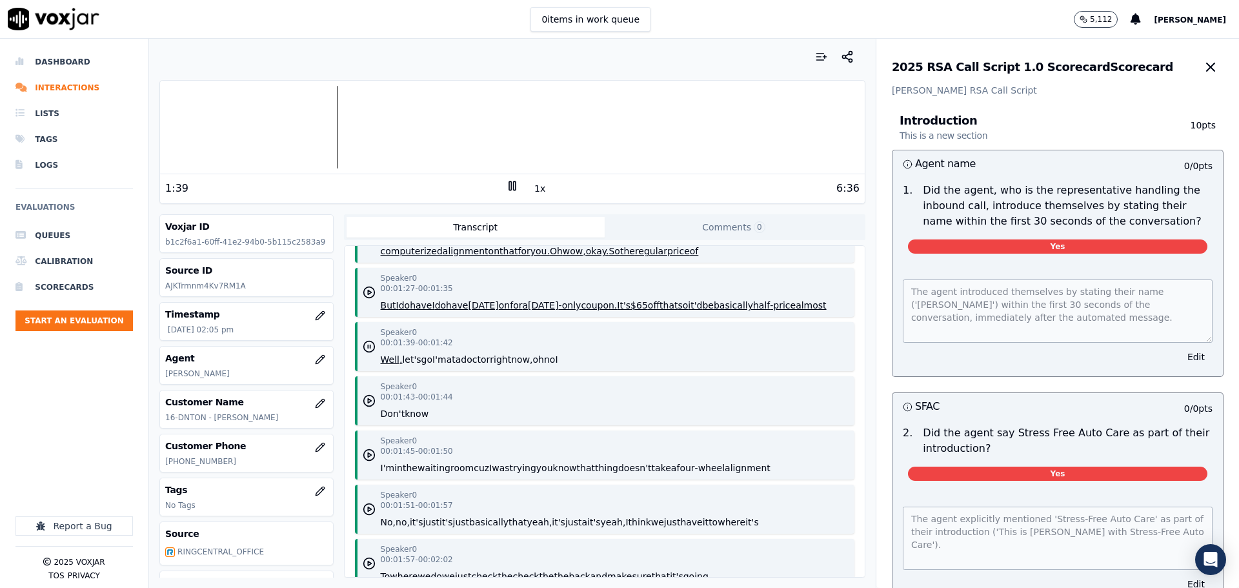
click at [508, 186] on icon at bounding box center [512, 185] width 13 height 13
